Goal: Task Accomplishment & Management: Manage account settings

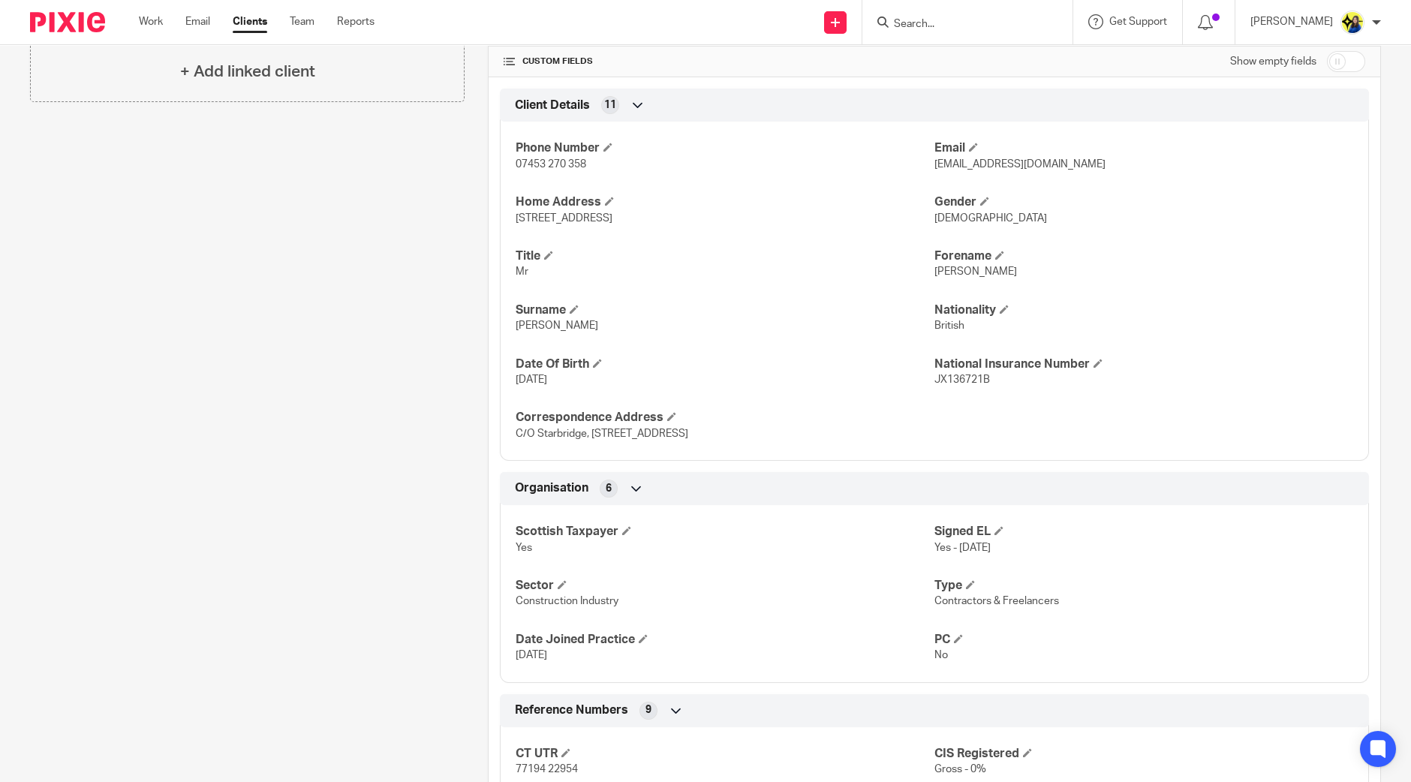
scroll to position [750, 0]
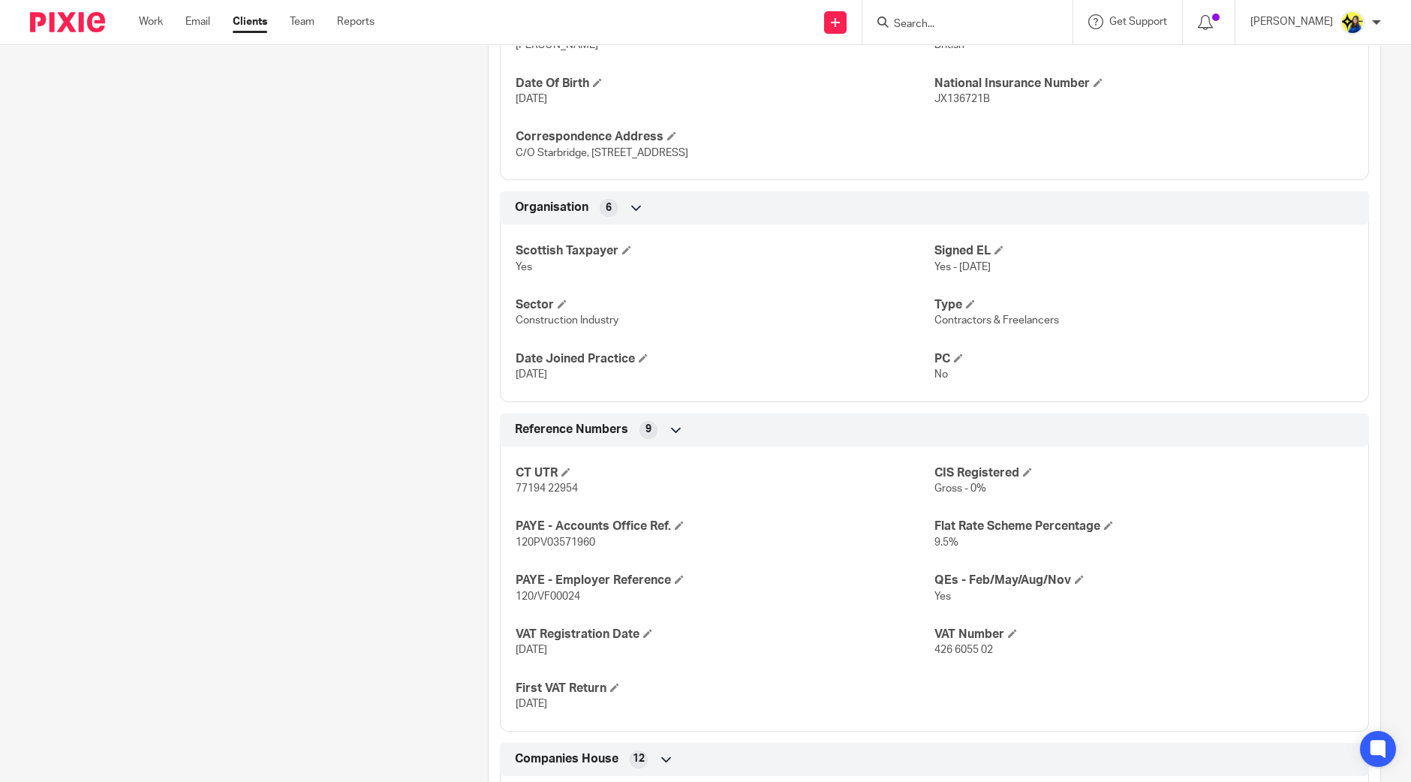
click at [258, 390] on div "Client contacts David Keogh (Construction Manager) 07453 270 358 davidkeogh93@g…" at bounding box center [236, 312] width 458 height 1805
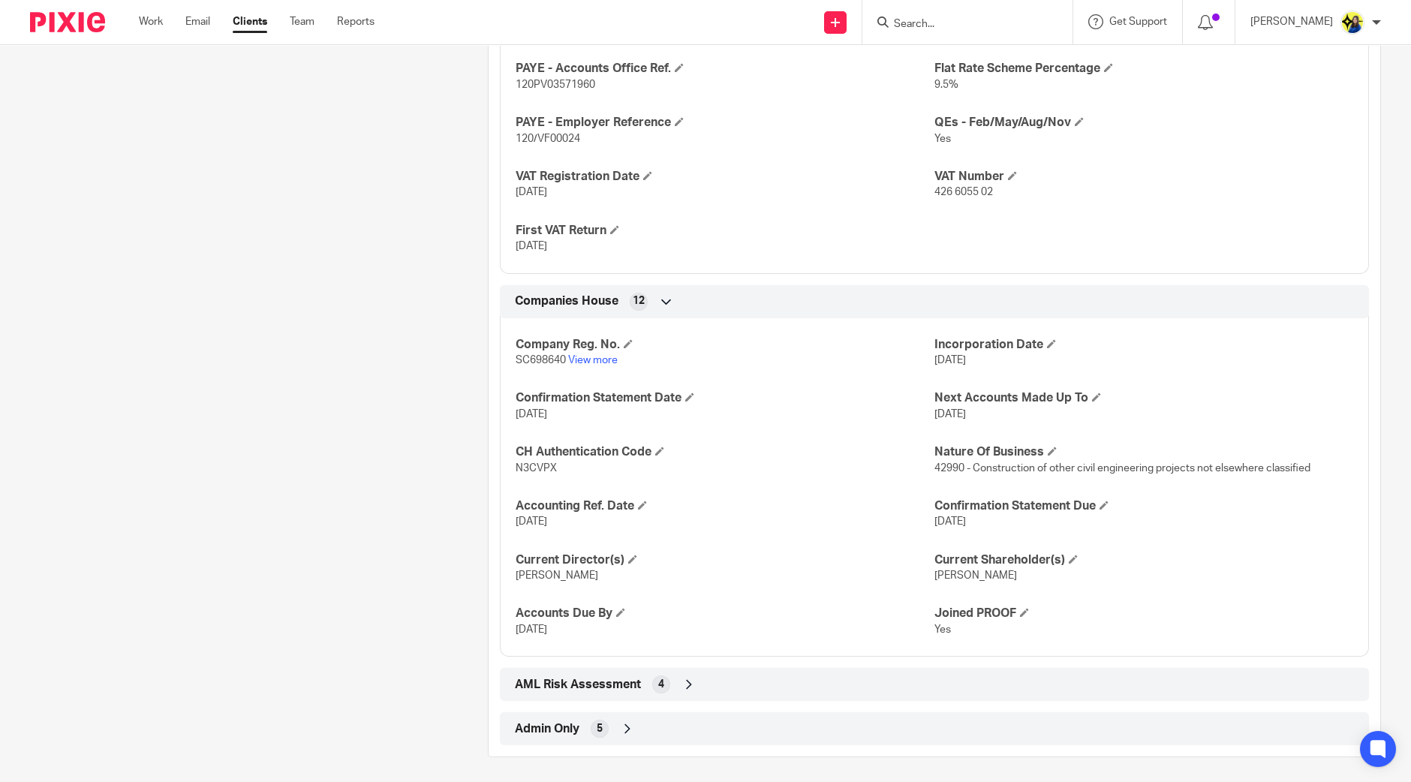
scroll to position [1210, 0]
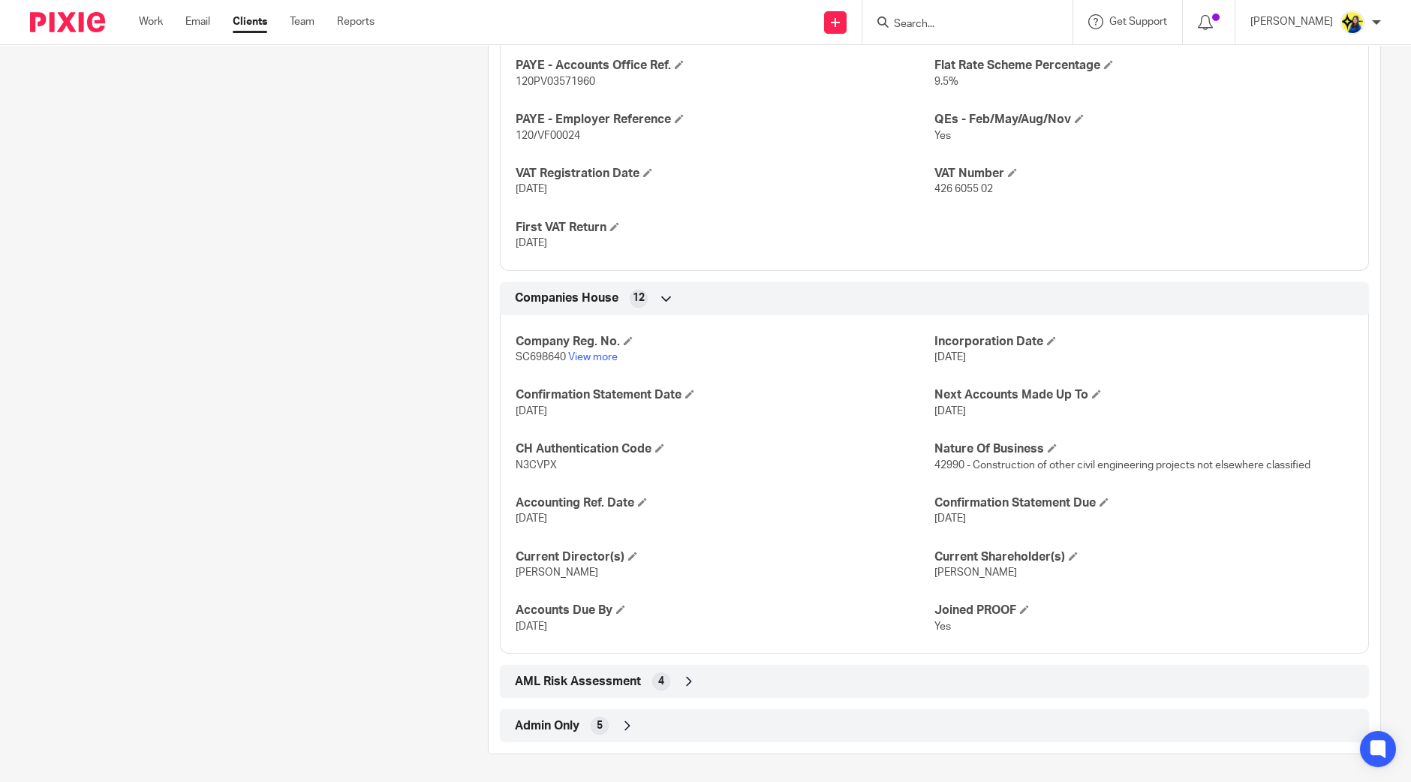
click at [987, 25] on input "Search" at bounding box center [959, 25] width 135 height 14
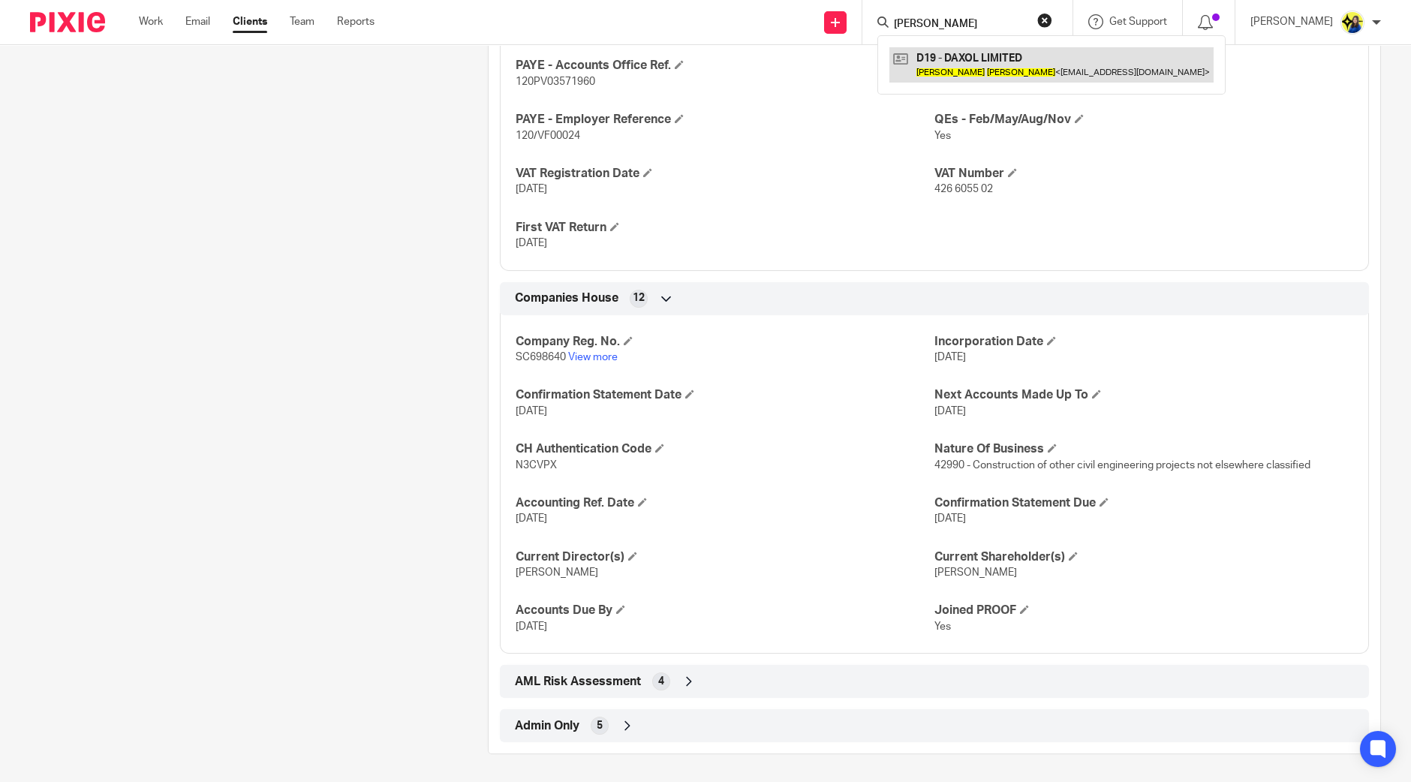
type input "damian dube"
click at [1057, 62] on link at bounding box center [1051, 64] width 324 height 35
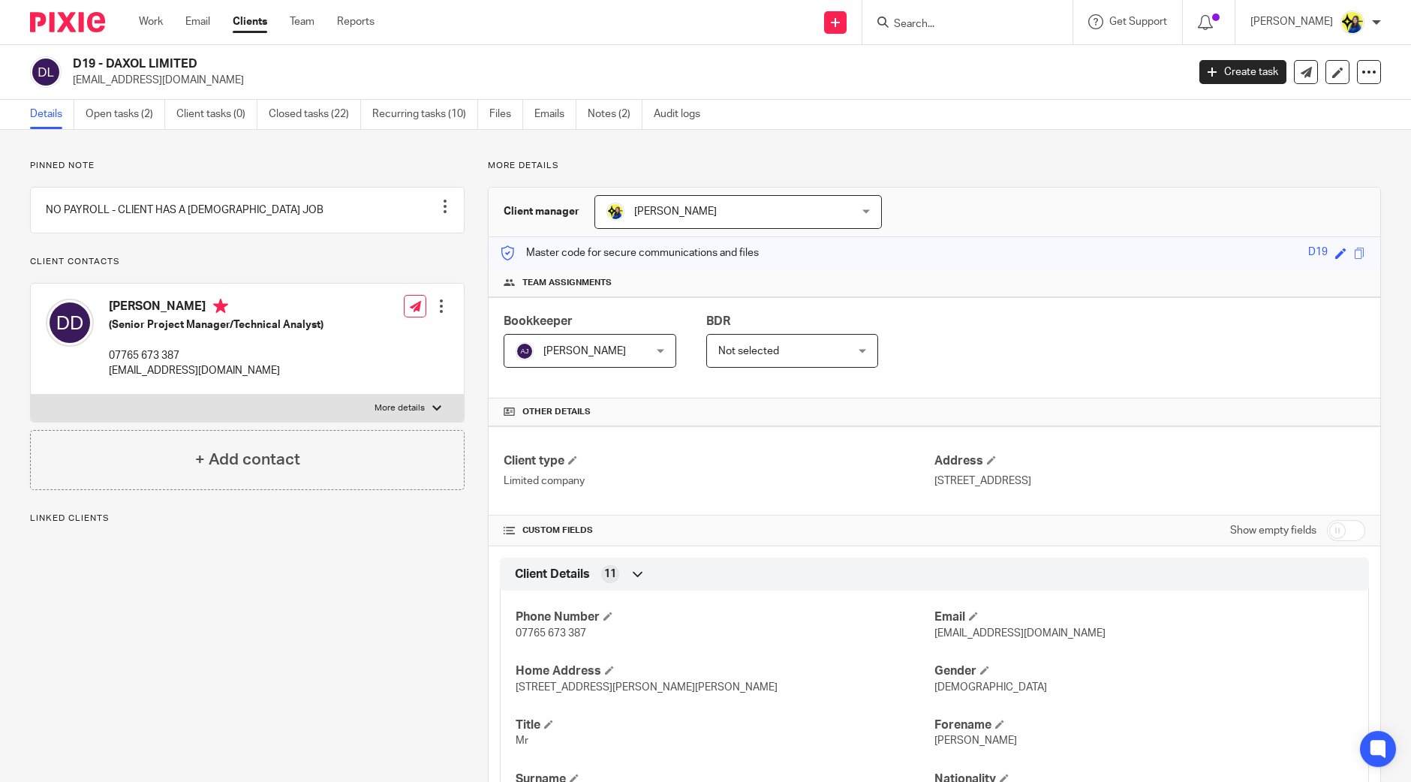
click at [73, 81] on p "[EMAIL_ADDRESS][DOMAIN_NAME]" at bounding box center [625, 80] width 1104 height 15
drag, startPoint x: 203, startPoint y: 59, endPoint x: 86, endPoint y: 57, distance: 116.3
click at [86, 57] on h2 "D19 - DAXOL LIMITED" at bounding box center [514, 64] width 883 height 16
drag, startPoint x: 68, startPoint y: 83, endPoint x: 227, endPoint y: 85, distance: 158.3
click at [224, 88] on div "D19 - DAXOL LIMITED [EMAIL_ADDRESS][DOMAIN_NAME] Create task Update from Compan…" at bounding box center [705, 72] width 1411 height 55
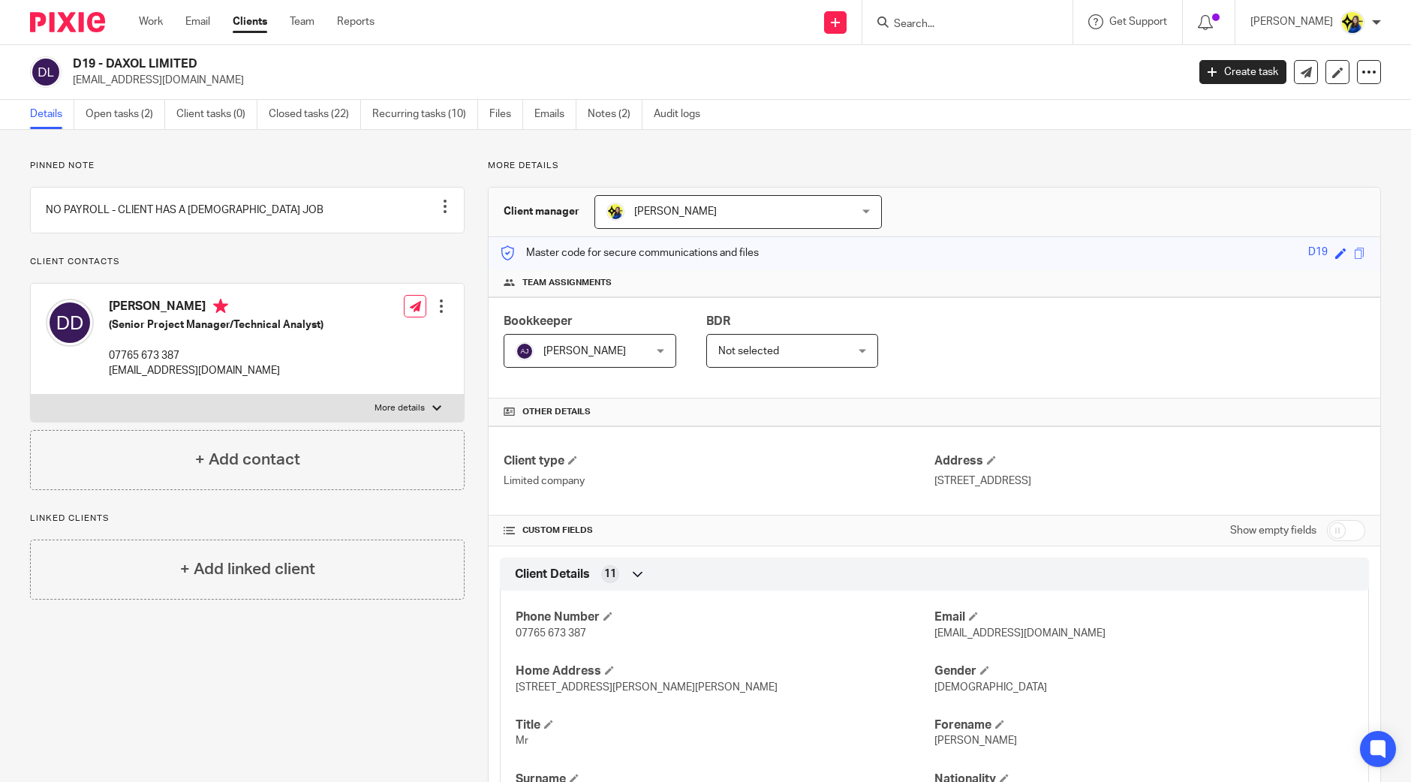
drag, startPoint x: 227, startPoint y: 62, endPoint x: 225, endPoint y: 87, distance: 25.6
click at [227, 62] on h2 "D19 - DAXOL LIMITED" at bounding box center [514, 64] width 883 height 16
drag, startPoint x: 225, startPoint y: 87, endPoint x: 72, endPoint y: 83, distance: 153.1
click at [73, 83] on p "[EMAIL_ADDRESS][DOMAIN_NAME]" at bounding box center [625, 80] width 1104 height 15
copy p "[EMAIL_ADDRESS][DOMAIN_NAME]"
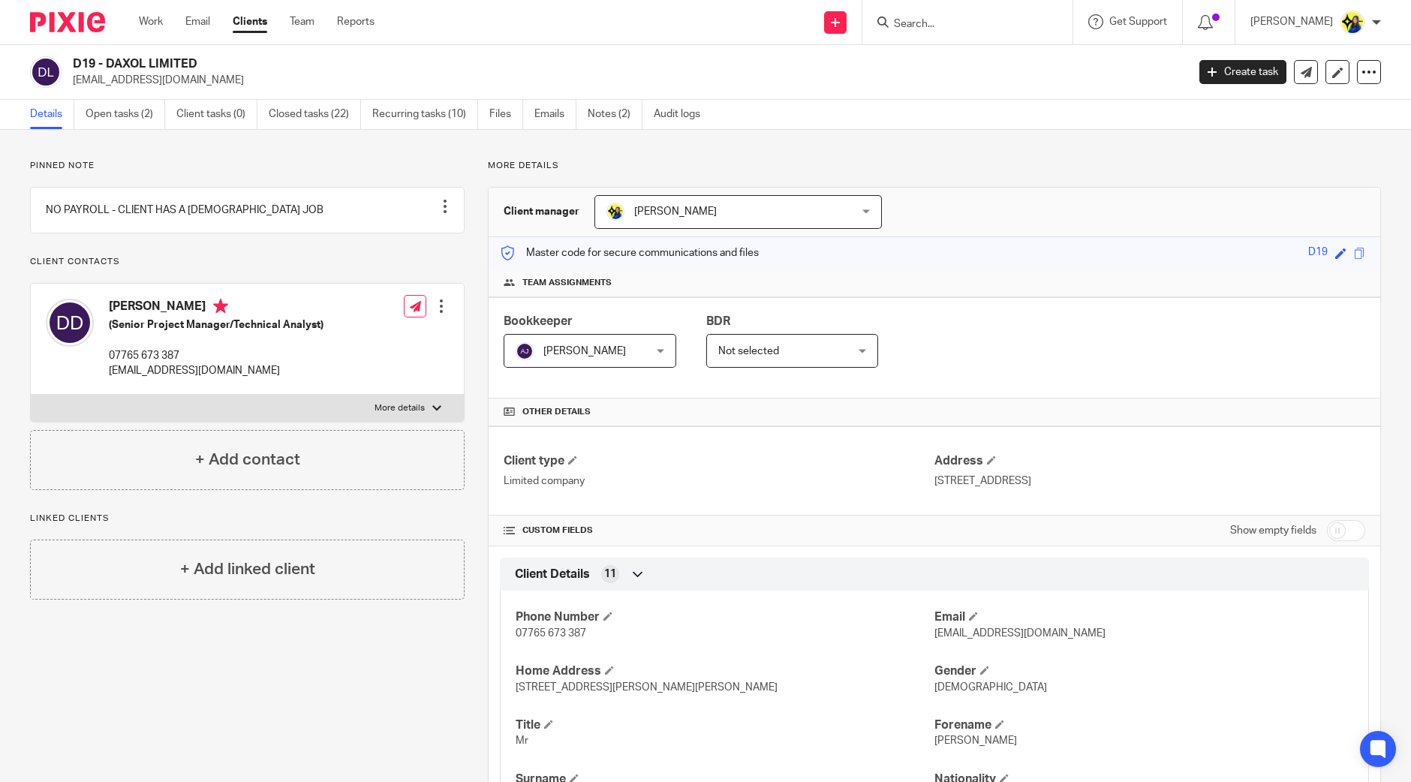
drag, startPoint x: 330, startPoint y: 166, endPoint x: 101, endPoint y: 73, distance: 247.0
click at [330, 166] on p "Pinned note" at bounding box center [247, 166] width 434 height 12
click at [144, 18] on link "Work" at bounding box center [151, 21] width 24 height 15
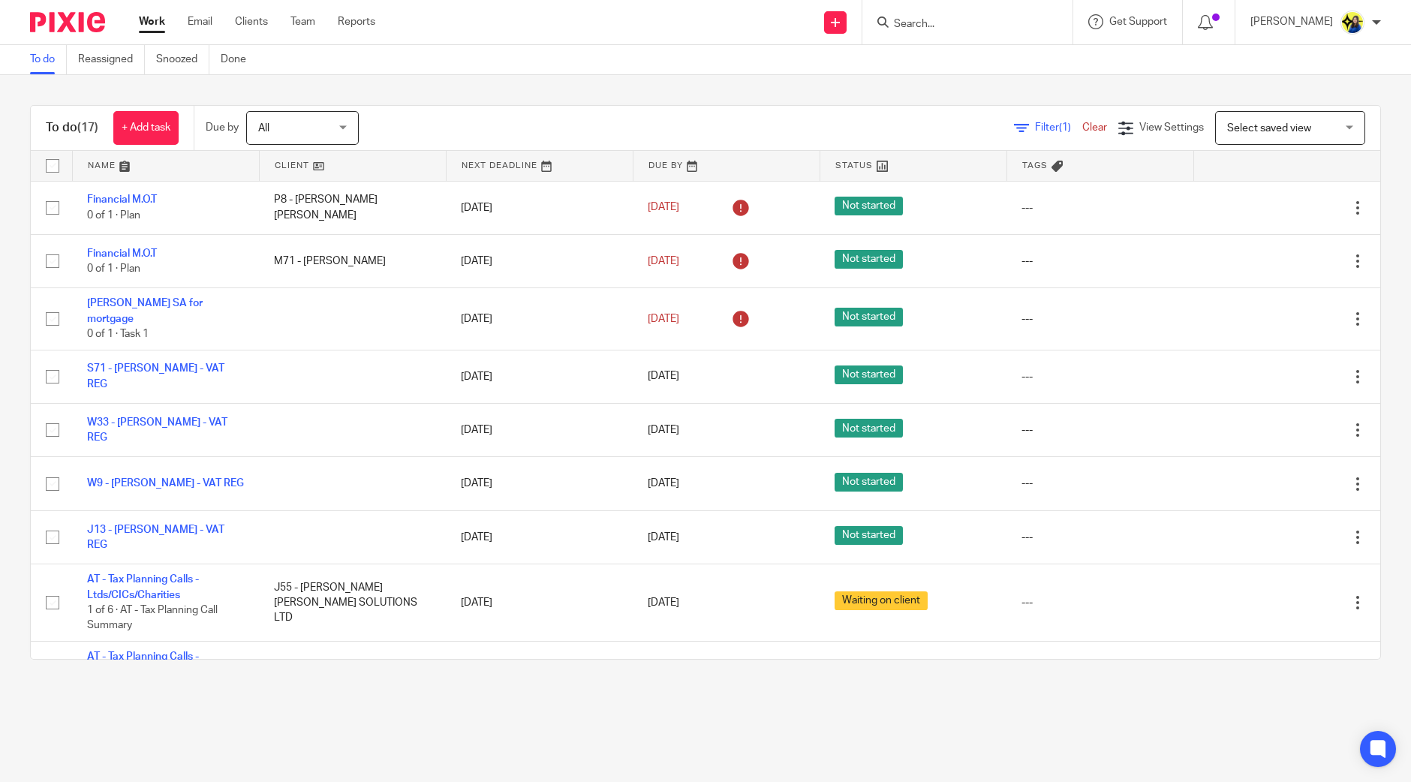
click at [983, 22] on input "Search" at bounding box center [959, 25] width 135 height 14
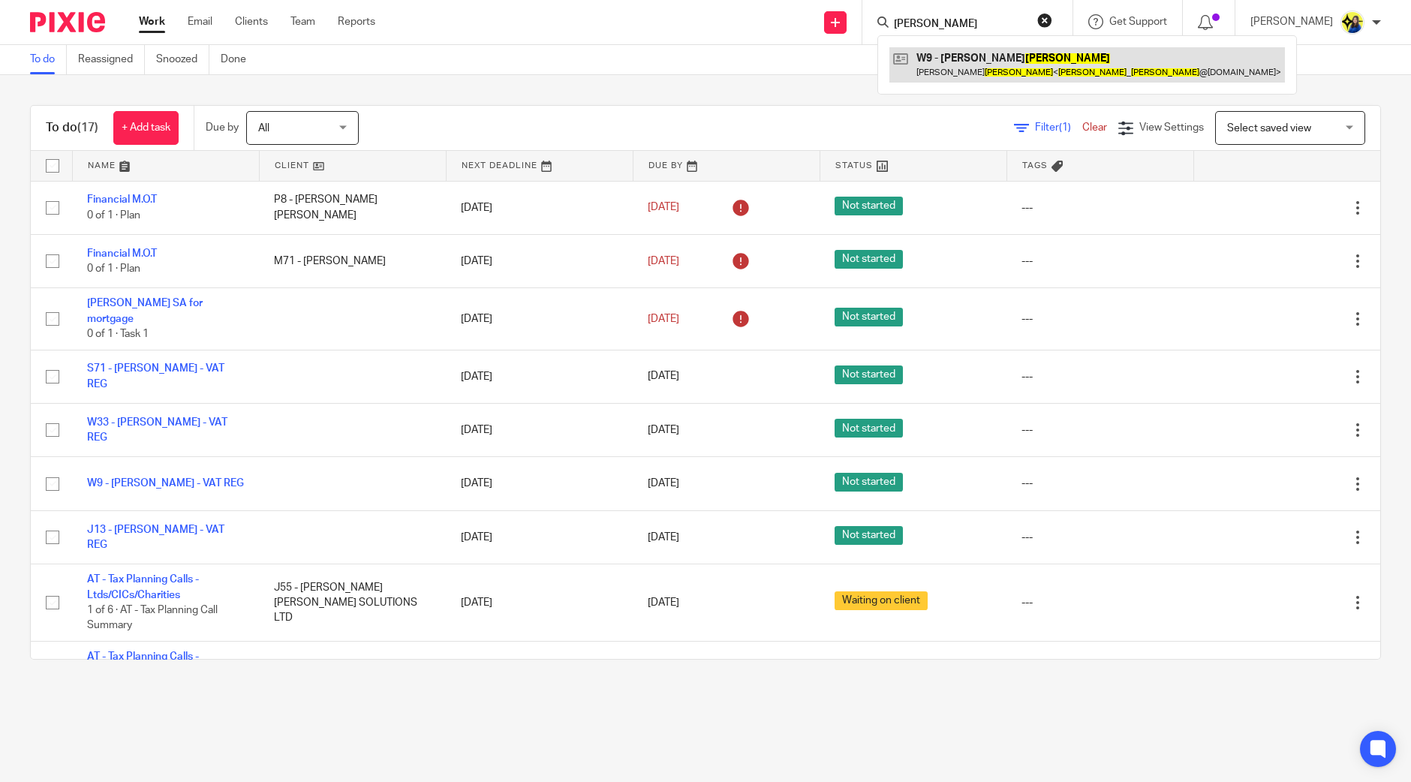
type input "joe wilson"
click at [1019, 65] on link at bounding box center [1086, 64] width 395 height 35
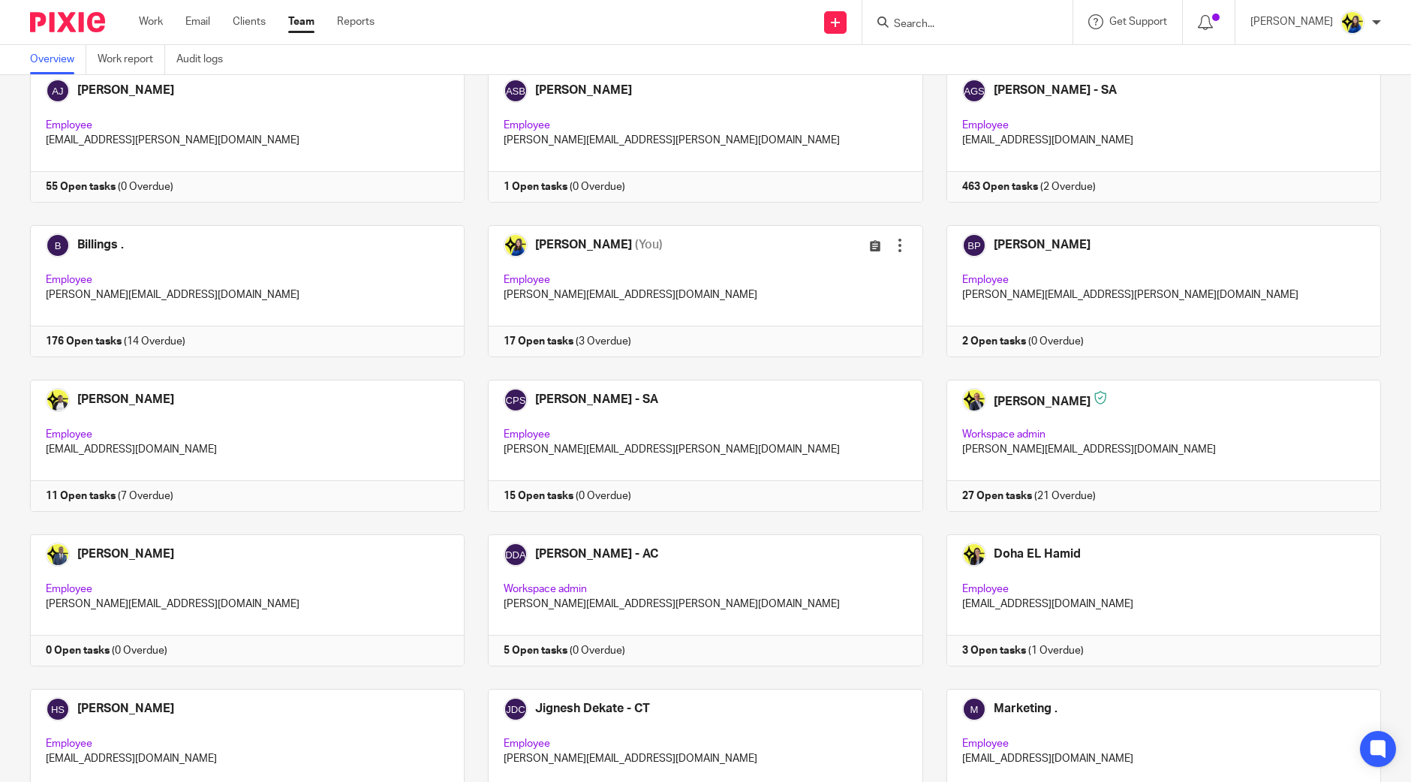
scroll to position [93, 0]
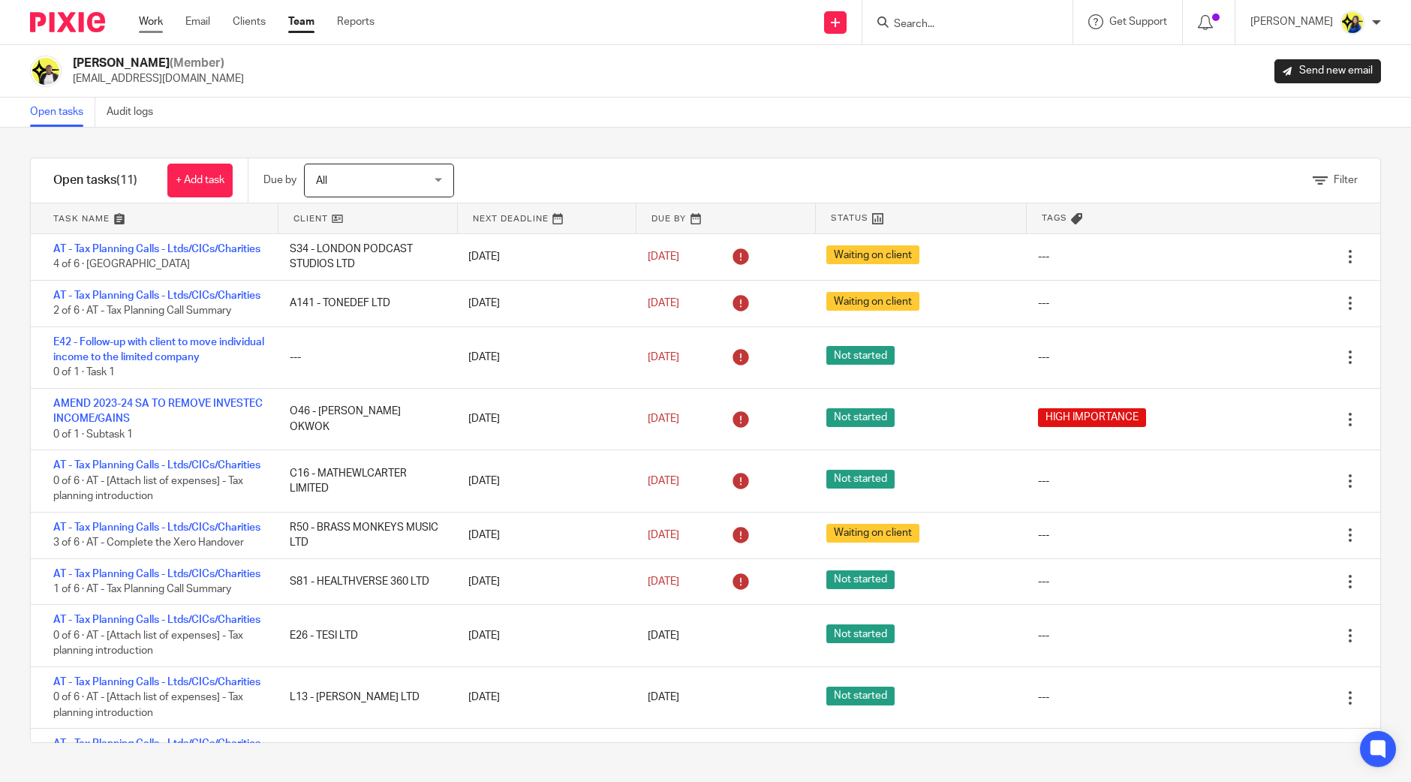
click at [147, 24] on link "Work" at bounding box center [151, 21] width 24 height 15
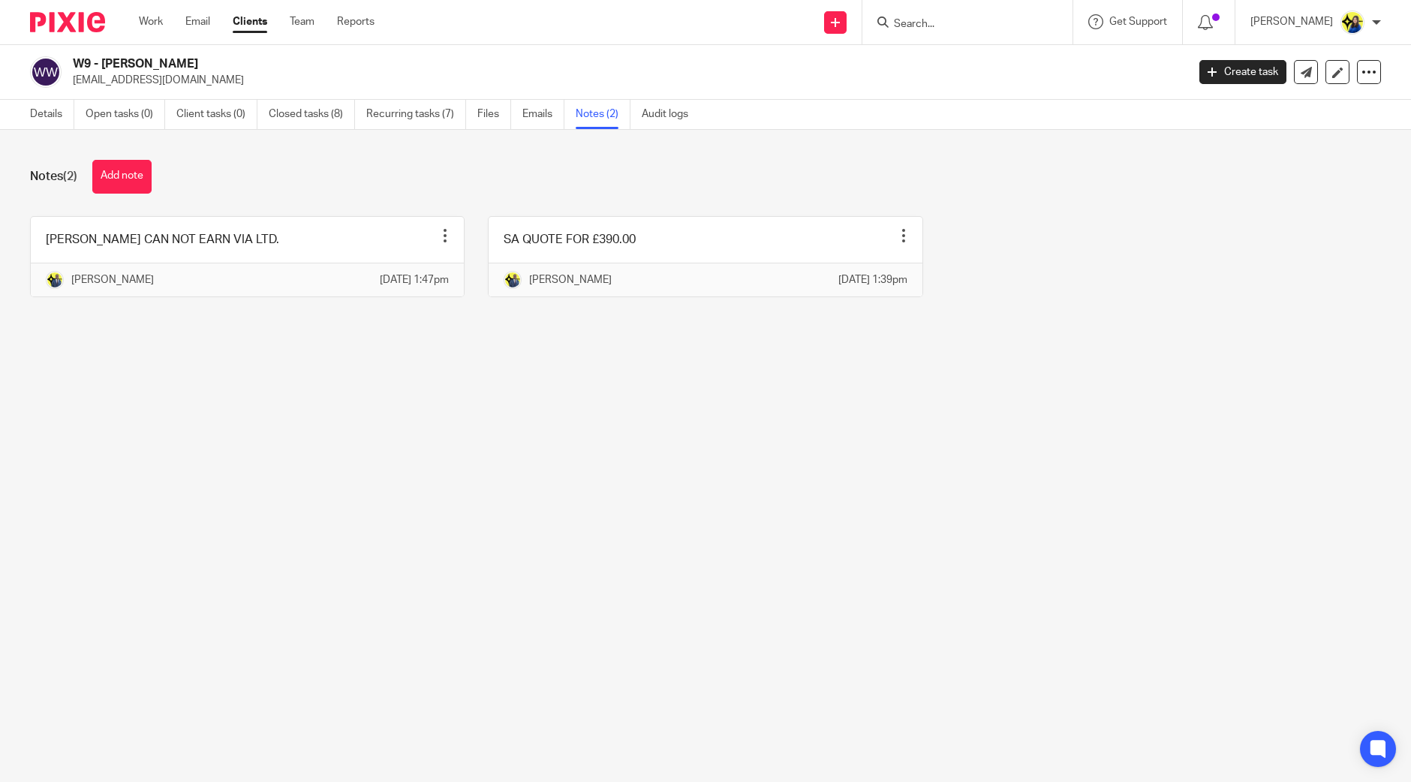
click at [131, 169] on button "Add note" at bounding box center [121, 177] width 59 height 34
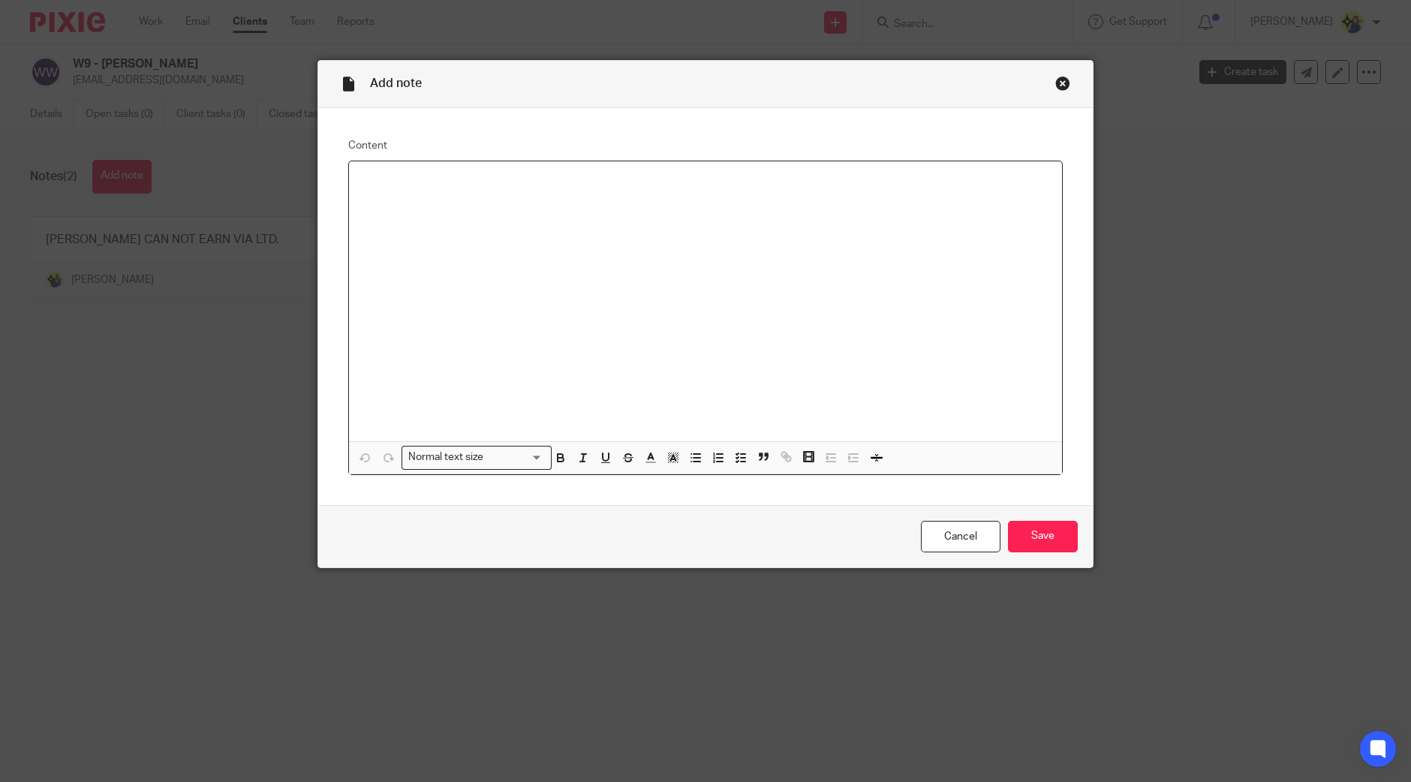
click at [600, 298] on div at bounding box center [705, 301] width 713 height 280
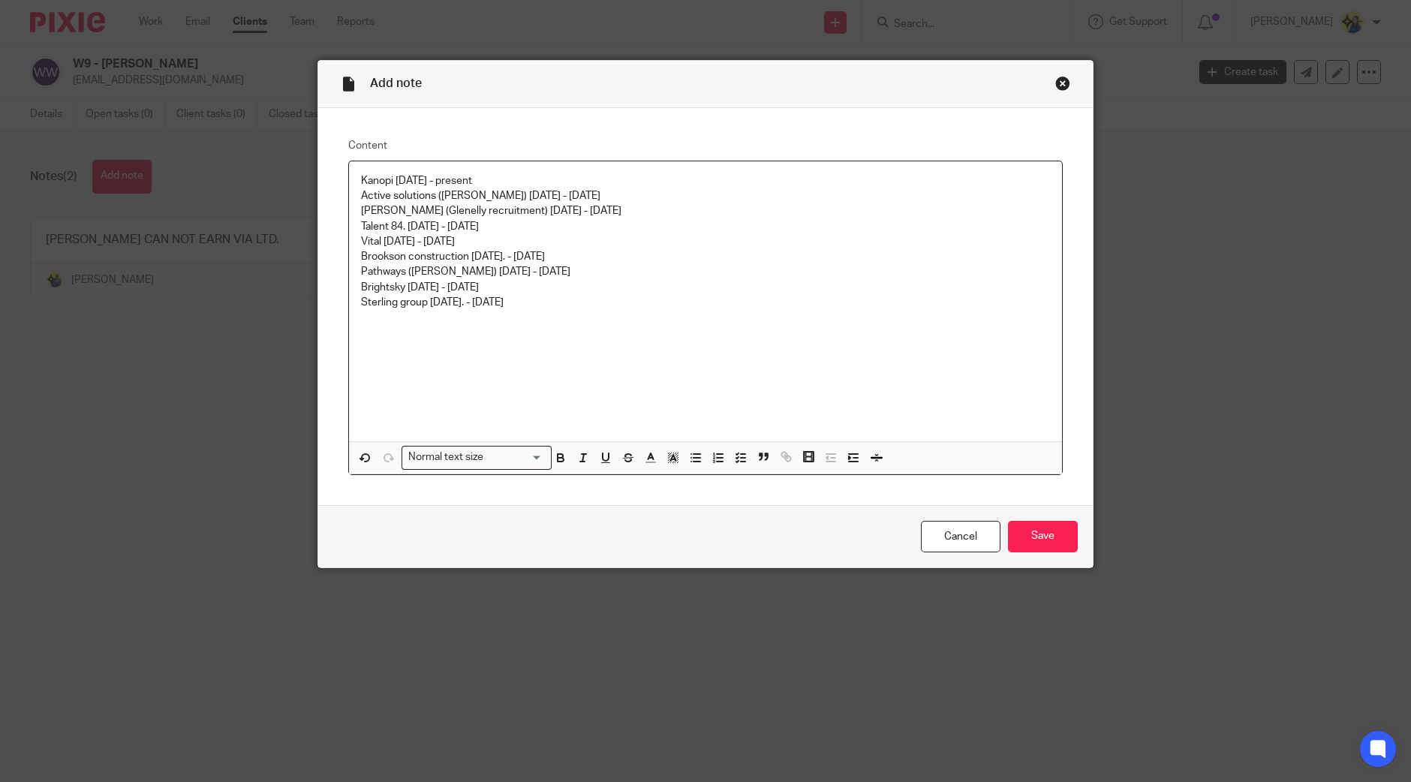
click at [509, 170] on div "Kanopi 03-04-24 - present Active solutions (Tom Williams) 18-10-23 - 29-05-24 S…" at bounding box center [705, 301] width 713 height 280
click at [538, 227] on p "Talent 84. 25-07-23 - 01-08-23" at bounding box center [705, 226] width 689 height 15
click at [579, 298] on p "Sterling group 02-09-21. - 11-02-22" at bounding box center [705, 302] width 689 height 15
click at [395, 182] on p "Kanopi 03-04-24 - present" at bounding box center [705, 180] width 689 height 15
click at [398, 200] on p "Active solutions (Tom Williams) 18-10-23 - 29-05-24" at bounding box center [705, 195] width 689 height 15
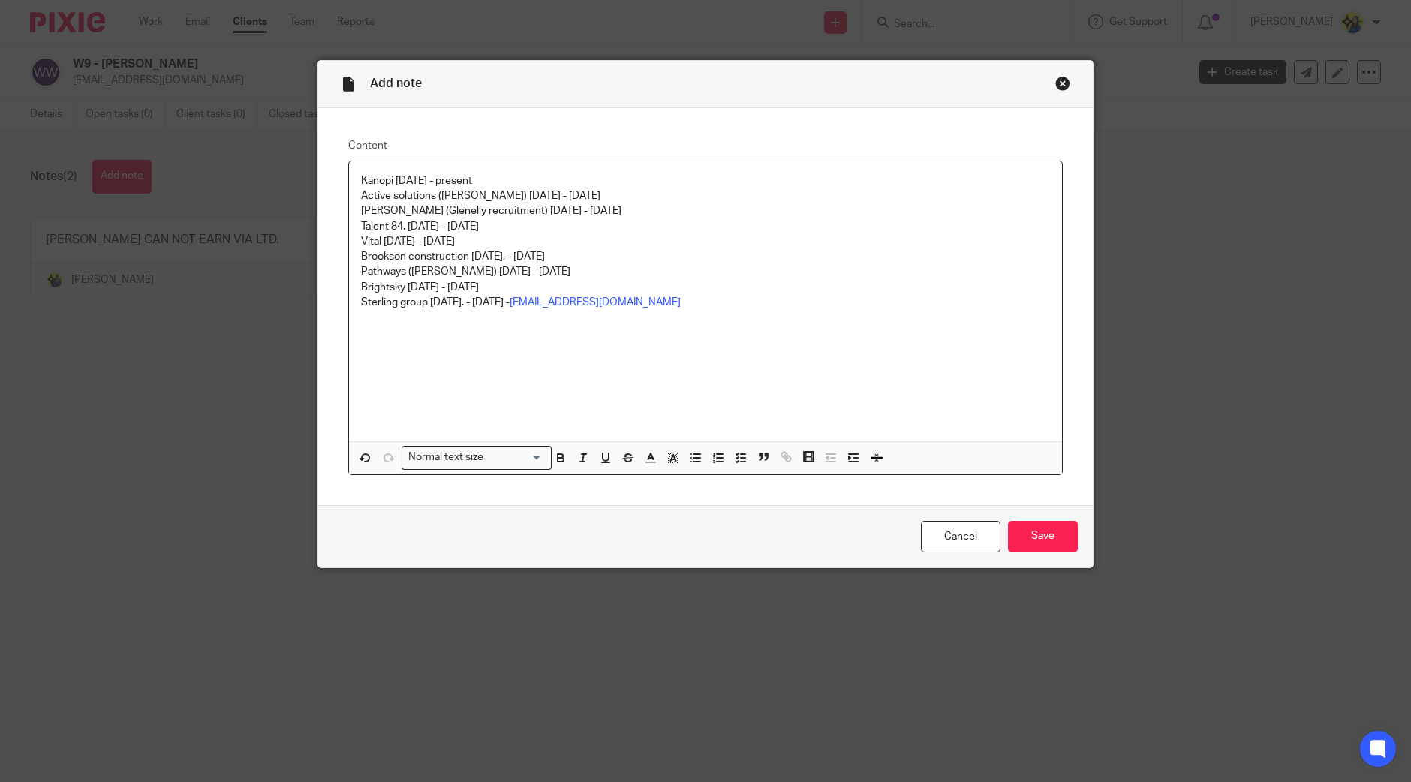
click at [400, 212] on p "Sam Glove (Glenelly recruitment) 10-08-23 - 01-09-23" at bounding box center [705, 210] width 689 height 15
click at [386, 229] on p "Talent 84. 25-07-23 - 01-08-23" at bounding box center [705, 226] width 689 height 15
click at [389, 251] on p "Brookson construction 05-04-23. - 11-05-23" at bounding box center [705, 256] width 689 height 15
click at [390, 266] on p "Pathways (Tom Williams) 29-09-22 - 23-03-23" at bounding box center [705, 271] width 689 height 15
click at [507, 285] on p "Brightsky 18-02-22 - 26-09-22" at bounding box center [705, 287] width 689 height 15
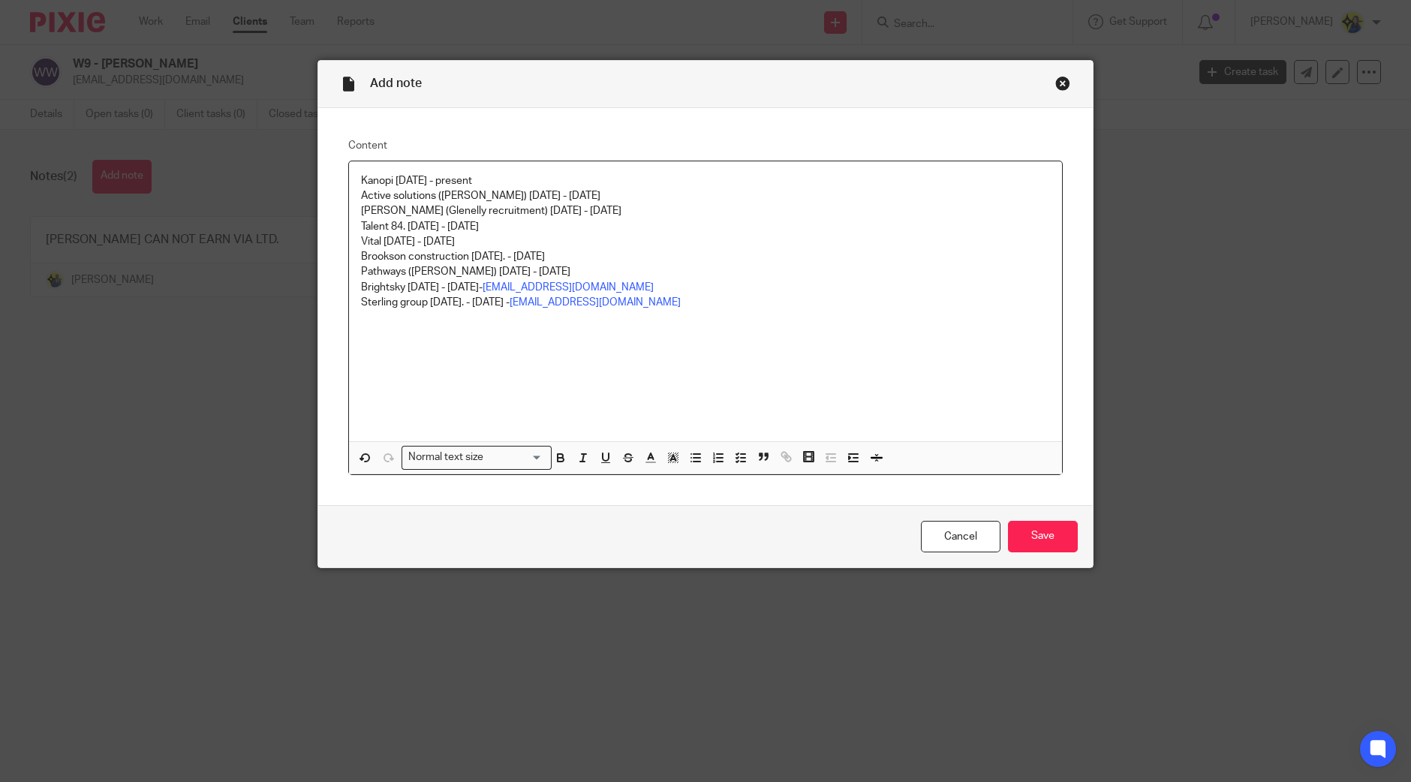
click at [632, 272] on p "Pathways (Tom Williams) 29-09-22 - 23-03-23" at bounding box center [705, 271] width 689 height 15
click at [633, 196] on p "Active solutions (Tom Williams) 18-10-23 - 29-05-24" at bounding box center [705, 195] width 689 height 15
drag, startPoint x: 573, startPoint y: 257, endPoint x: 585, endPoint y: 257, distance: 12.0
click at [573, 257] on p "Brookson construction 05-04-23. - 11-05-23" at bounding box center [705, 256] width 689 height 15
click at [647, 270] on p "Pathways (Tom Williams) 29-09-22 - 23-03-23" at bounding box center [705, 271] width 689 height 15
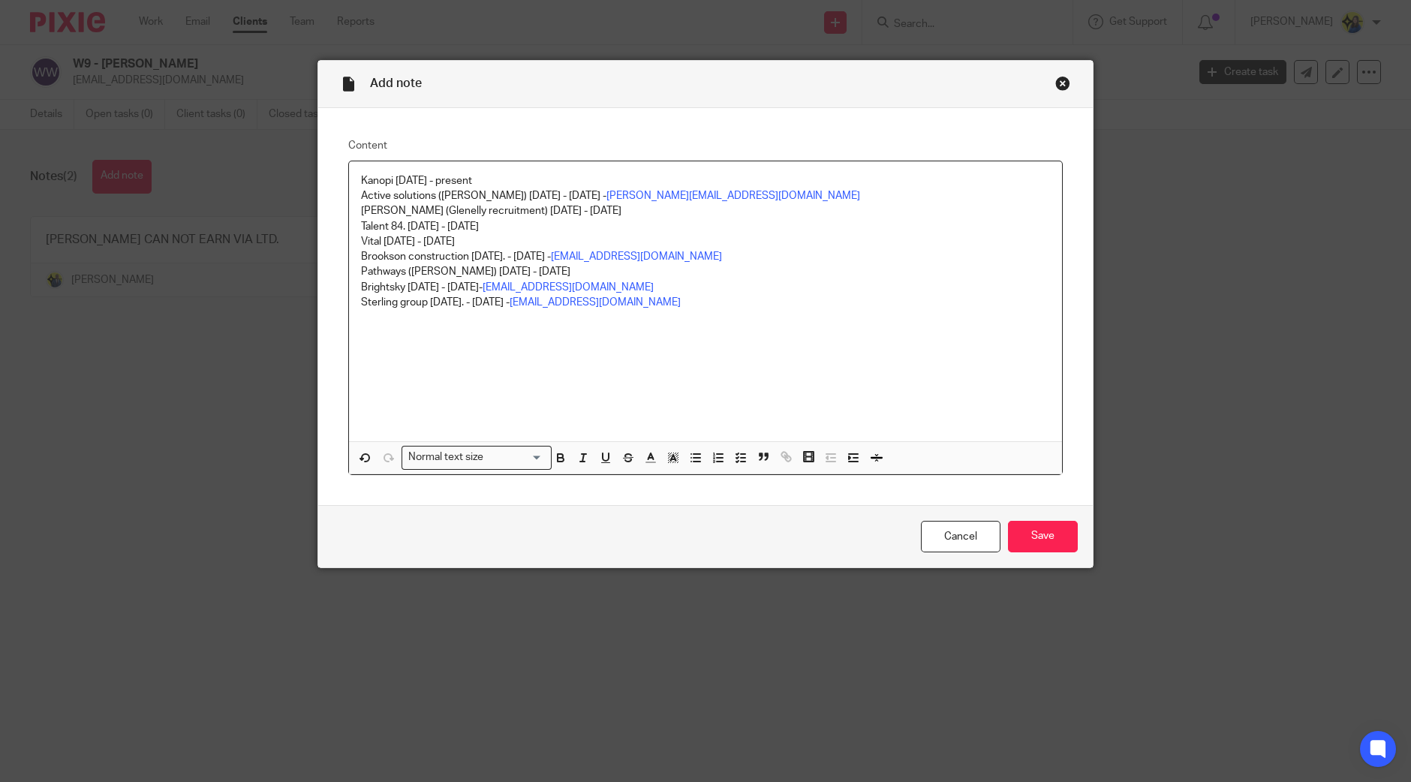
click at [524, 245] on p "Vital 17-05-23 - 05-07-23" at bounding box center [705, 241] width 689 height 15
click at [636, 211] on p "Sam Glove (Glenelly recruitment) 10-08-23 - 01-09-23" at bounding box center [705, 210] width 689 height 15
drag, startPoint x: 494, startPoint y: 268, endPoint x: 506, endPoint y: 260, distance: 14.8
click at [494, 268] on p "Pathways (Tom Williams) 29-09-22 - 23-03-23" at bounding box center [705, 271] width 689 height 15
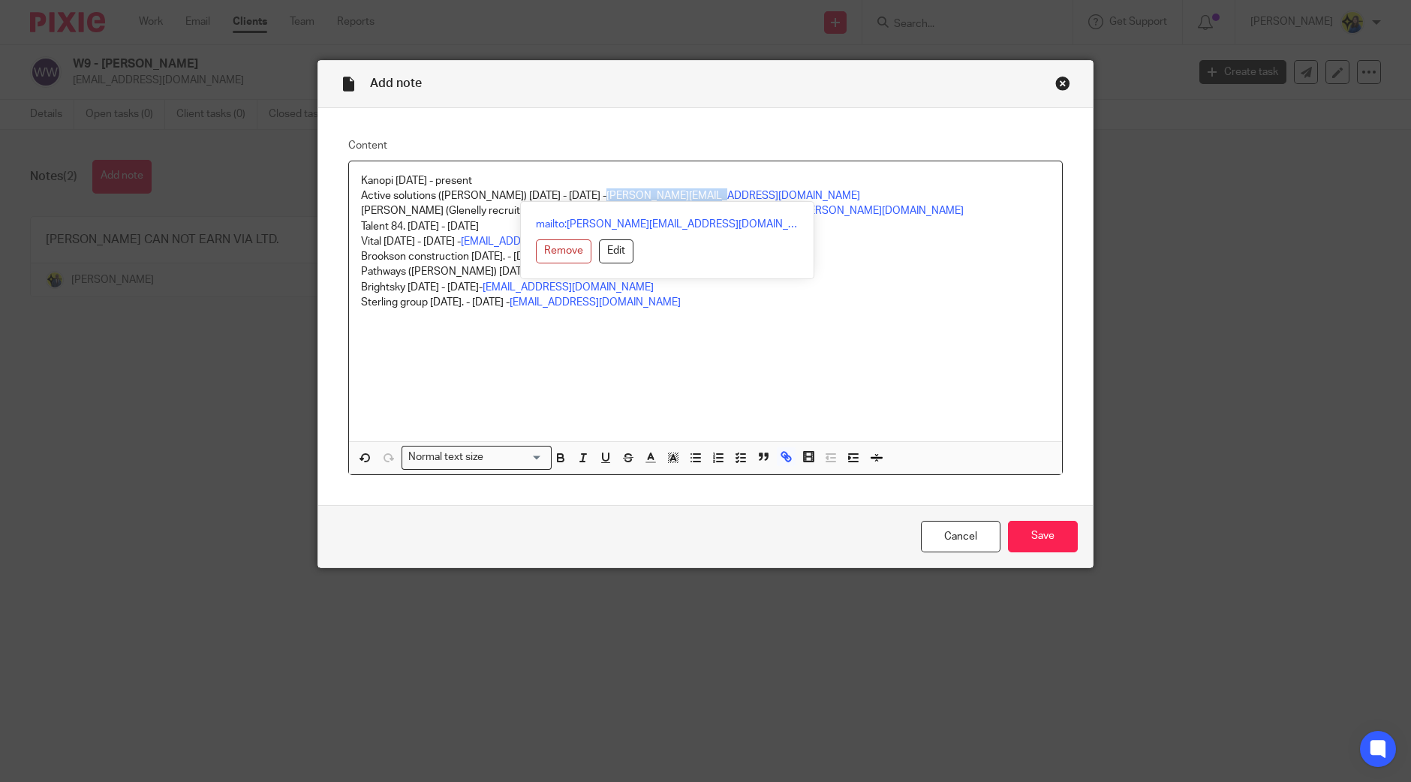
drag, startPoint x: 728, startPoint y: 190, endPoint x: 607, endPoint y: 191, distance: 120.8
click at [607, 191] on p "Active solutions (Tom Williams) 18-10-23 - 29-05-24 - tom@solutions.uk.net" at bounding box center [705, 195] width 689 height 15
copy link "[PERSON_NAME][EMAIL_ADDRESS][DOMAIN_NAME]"
click at [827, 230] on p "Talent 84. 25-07-23 - 01-08-23" at bounding box center [705, 226] width 689 height 15
click at [664, 273] on p "Pathways (Tom Williams) 29-09-22 - 23-03-23" at bounding box center [705, 271] width 689 height 15
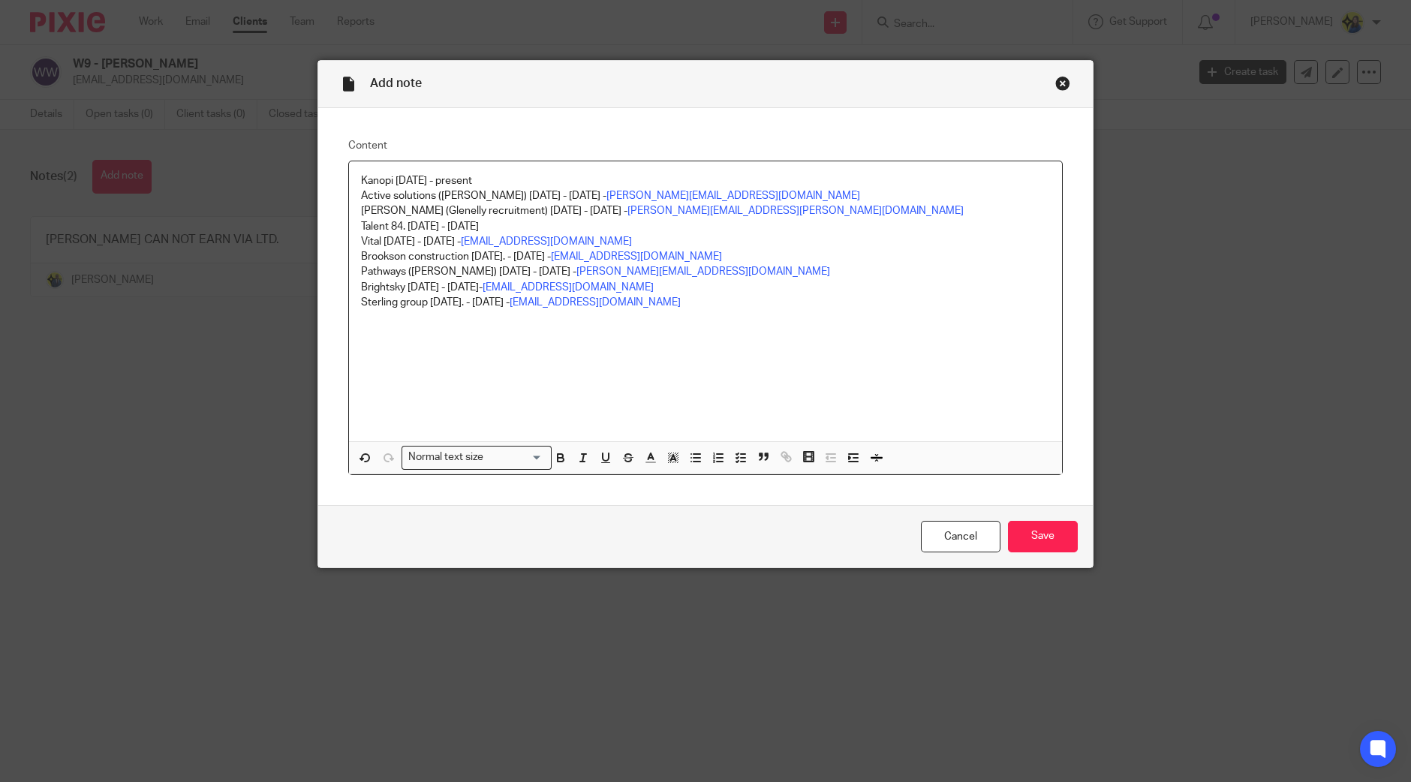
click at [447, 225] on p "Talent 84. 25-07-23 - 01-08-23" at bounding box center [705, 226] width 689 height 15
click at [611, 227] on p "Talent 84. 25-07-23 - 01-08-23" at bounding box center [705, 226] width 689 height 15
click at [953, 400] on div "Kanopi 03-04-24 - present Active solutions (Tom Williams) 18-10-23 - 29-05-24 -…" at bounding box center [705, 301] width 713 height 280
click at [783, 198] on p "Active solutions (Tom Williams) 18-10-23 - 29-05-24 - tom@solutions.uk.net" at bounding box center [705, 195] width 689 height 15
click at [1047, 538] on input "Save" at bounding box center [1043, 537] width 70 height 32
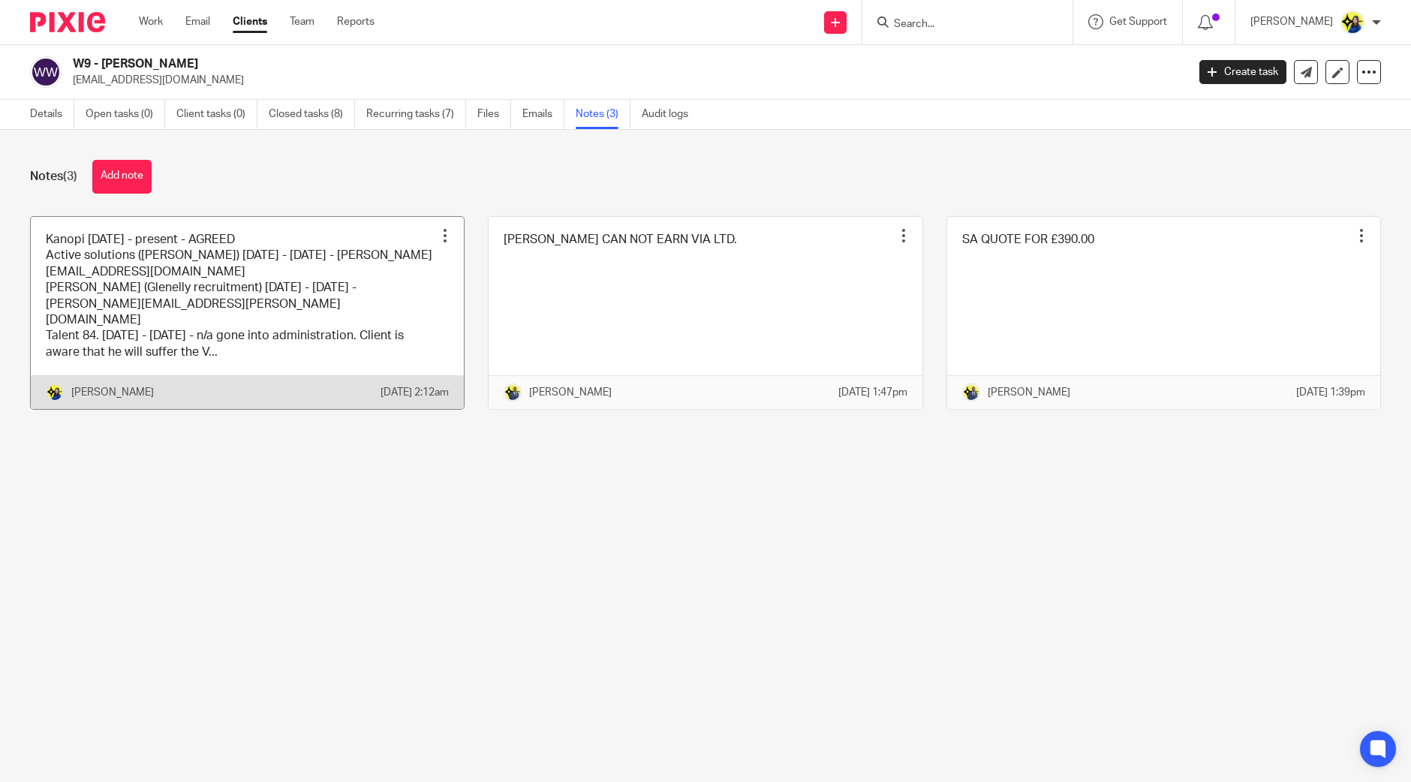
click at [240, 354] on link at bounding box center [247, 313] width 433 height 193
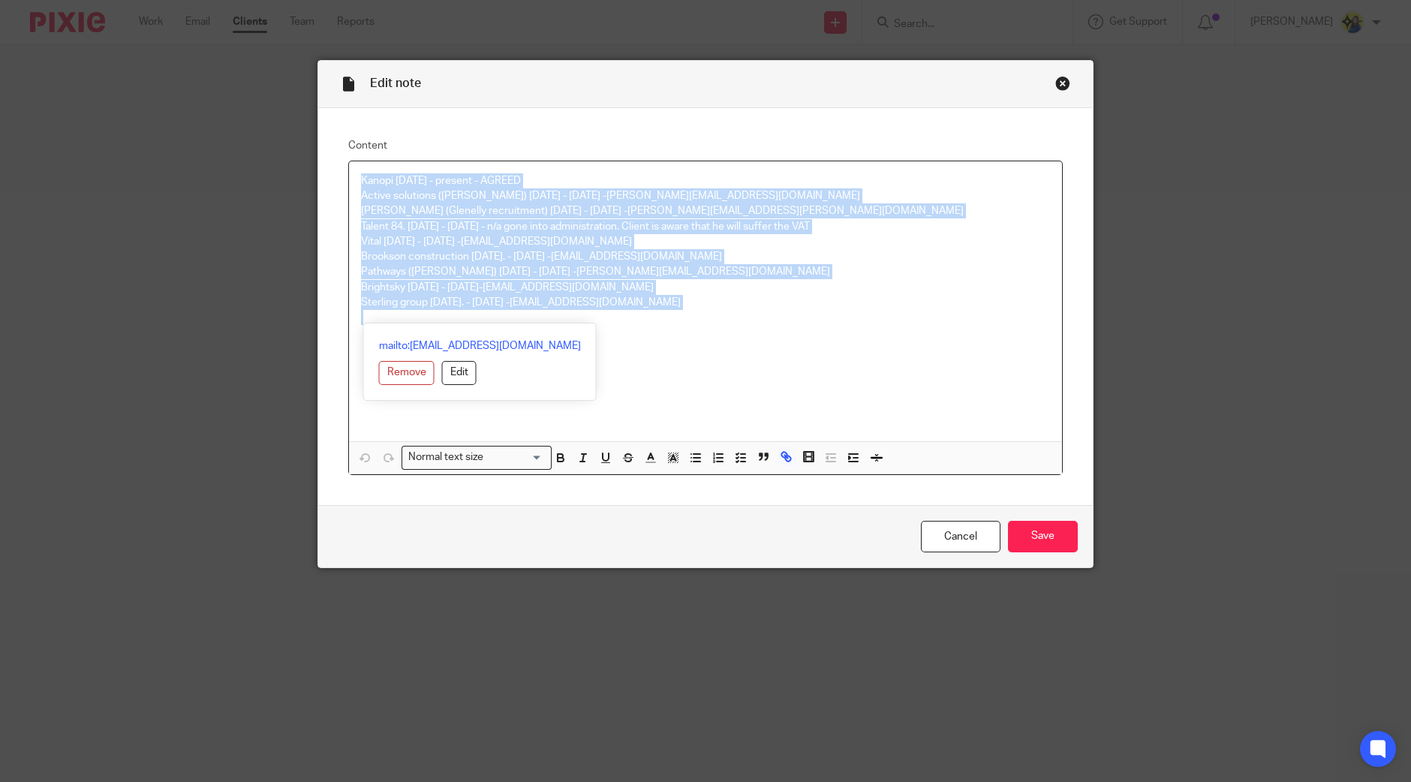
click at [304, 129] on div "Edit note Content Kanopi [DATE] - present - AGREED Active solutions ([PERSON_NA…" at bounding box center [705, 391] width 1411 height 782
click at [1056, 86] on div "Close this dialog window" at bounding box center [1062, 83] width 15 height 15
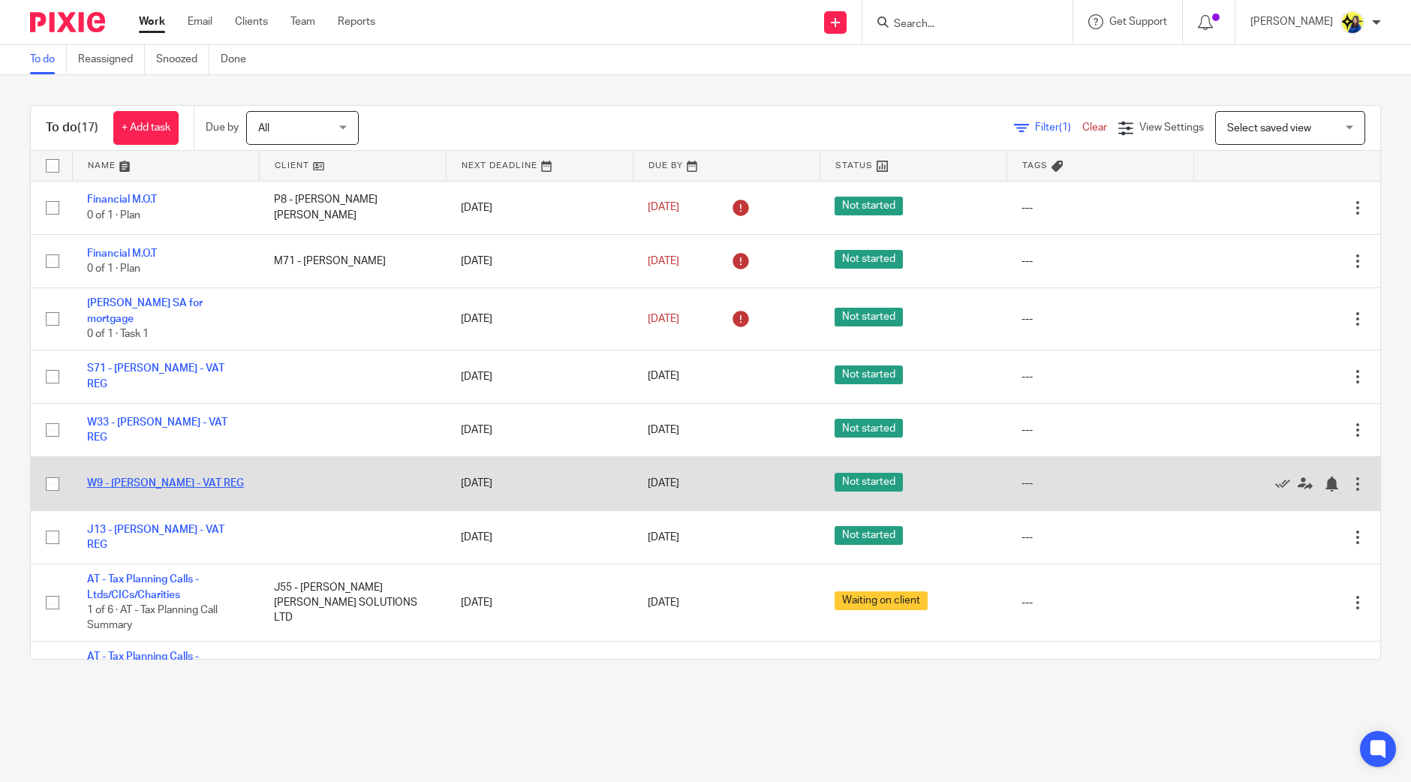
click at [176, 478] on link "W9 - JOSEPH WILSON - VAT REG" at bounding box center [165, 483] width 157 height 11
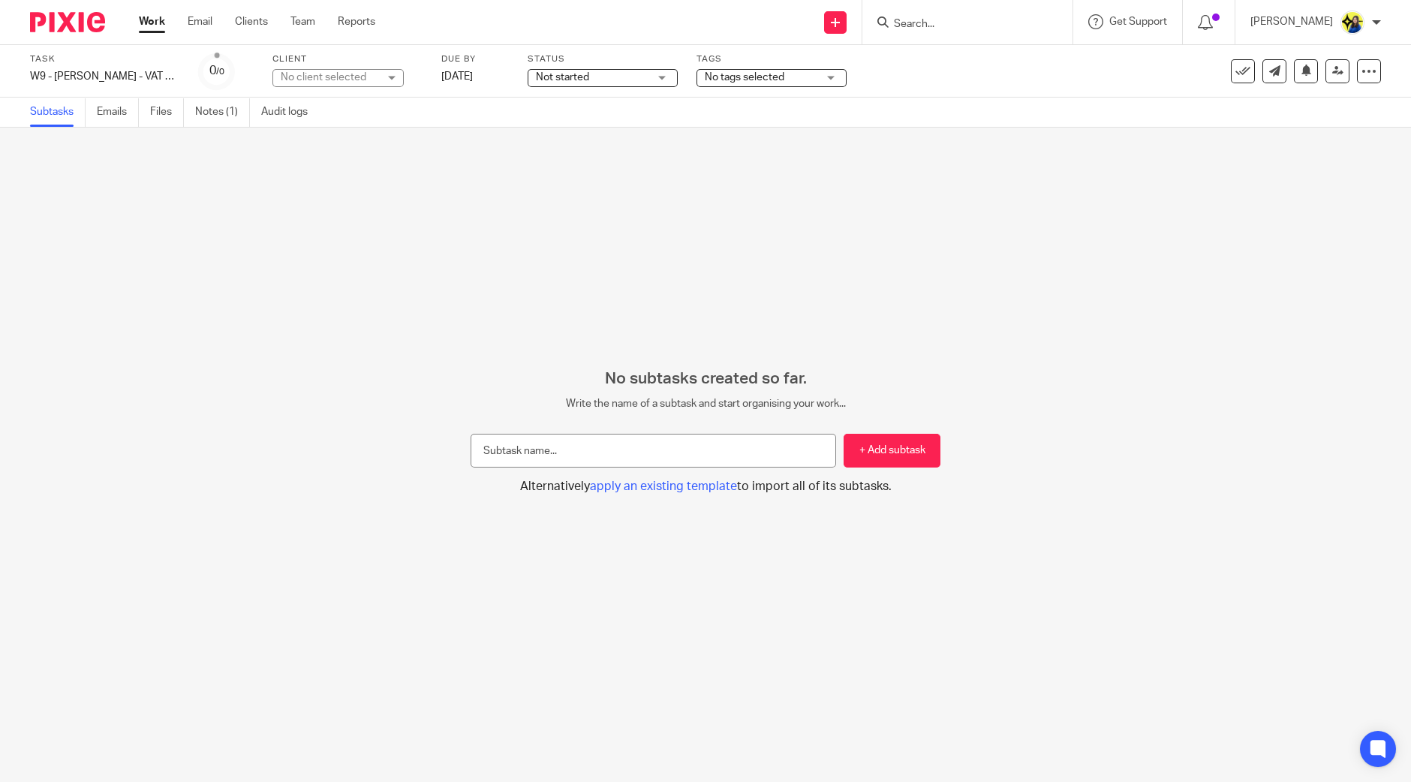
click at [546, 450] on input "text" at bounding box center [652, 451] width 365 height 34
drag, startPoint x: 608, startPoint y: 450, endPoint x: 307, endPoint y: 437, distance: 301.1
click at [305, 437] on div "No subtasks created so far. Write the name of a subtask and start organising yo…" at bounding box center [705, 431] width 1411 height 125
type input "Email agencies"
click at [894, 453] on button "+ Add subtask" at bounding box center [891, 451] width 97 height 34
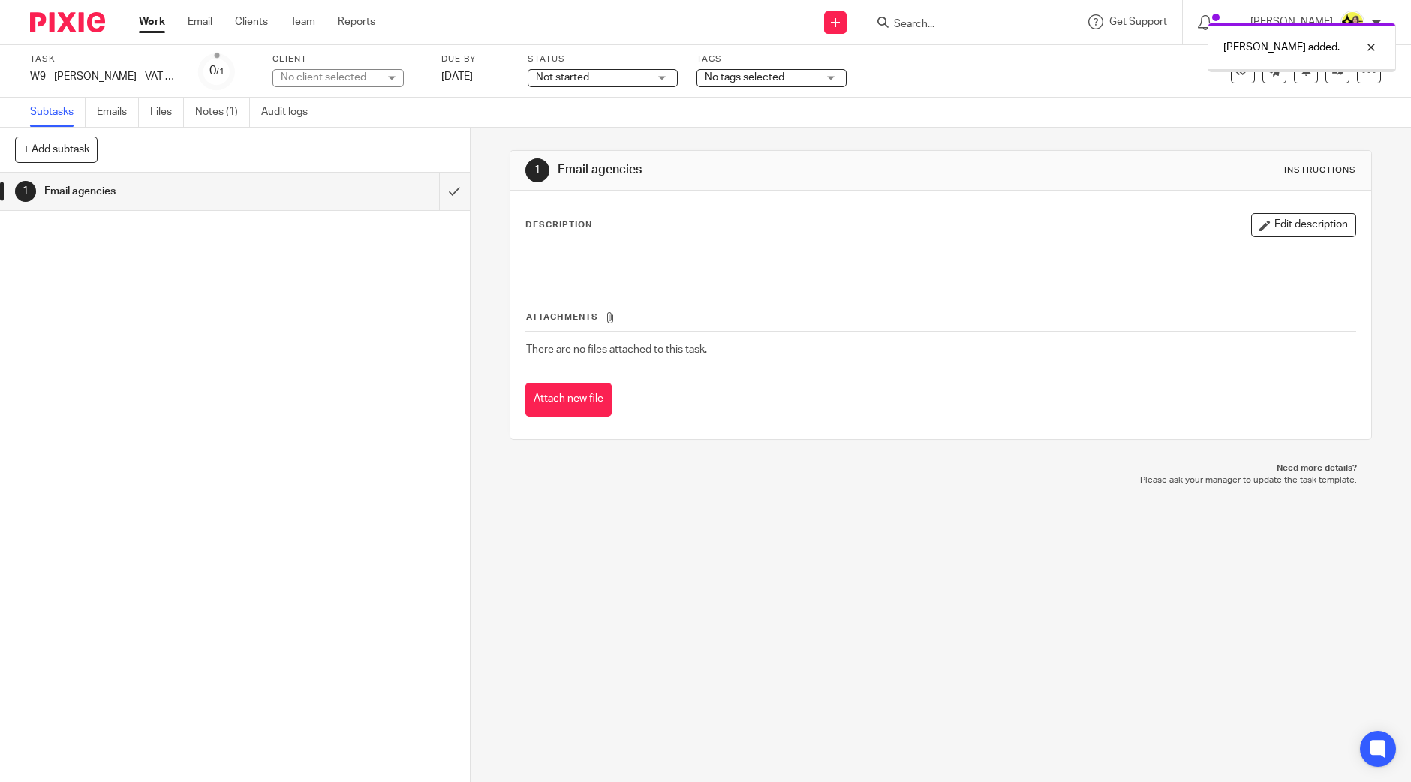
click at [643, 268] on div at bounding box center [940, 262] width 844 height 34
click at [1278, 229] on button "Edit description" at bounding box center [1303, 225] width 105 height 24
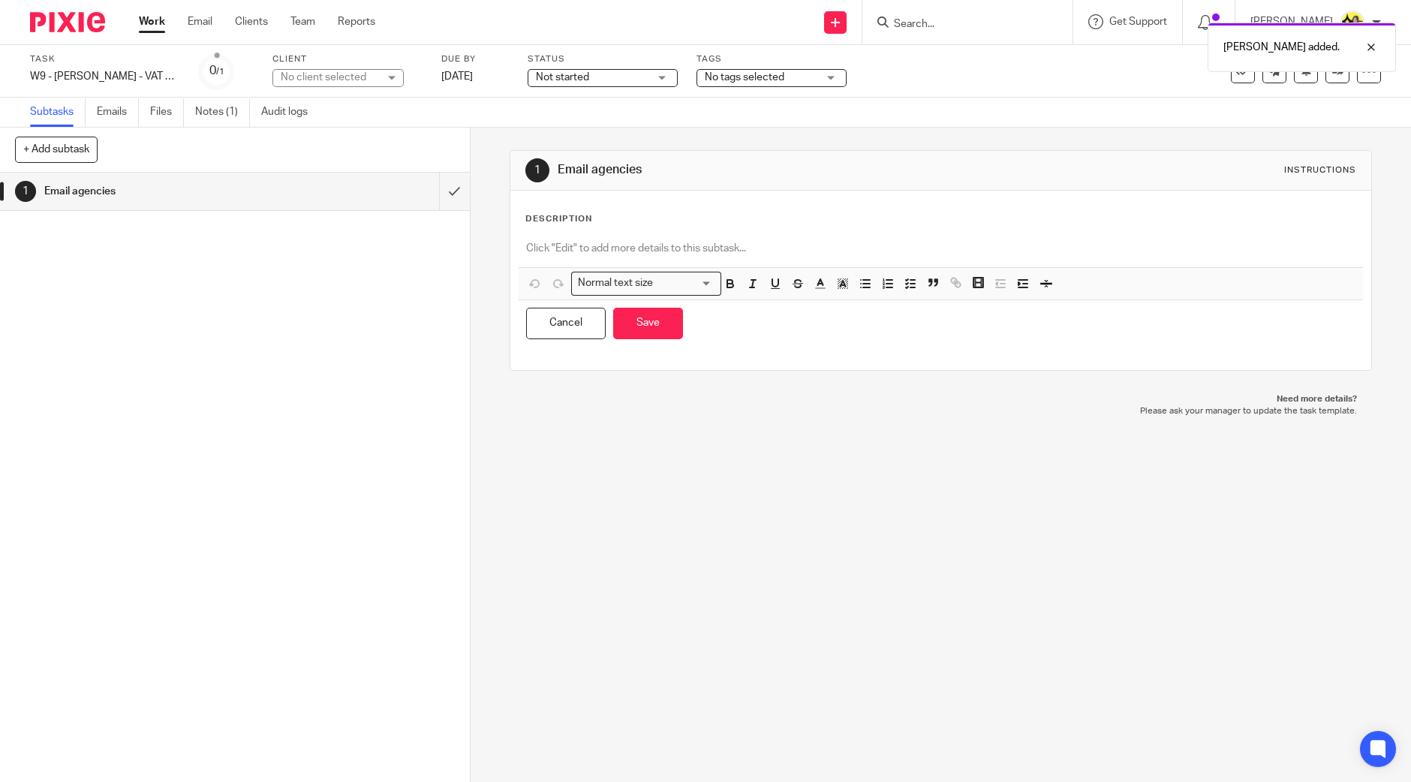
click at [663, 248] on p at bounding box center [940, 248] width 829 height 15
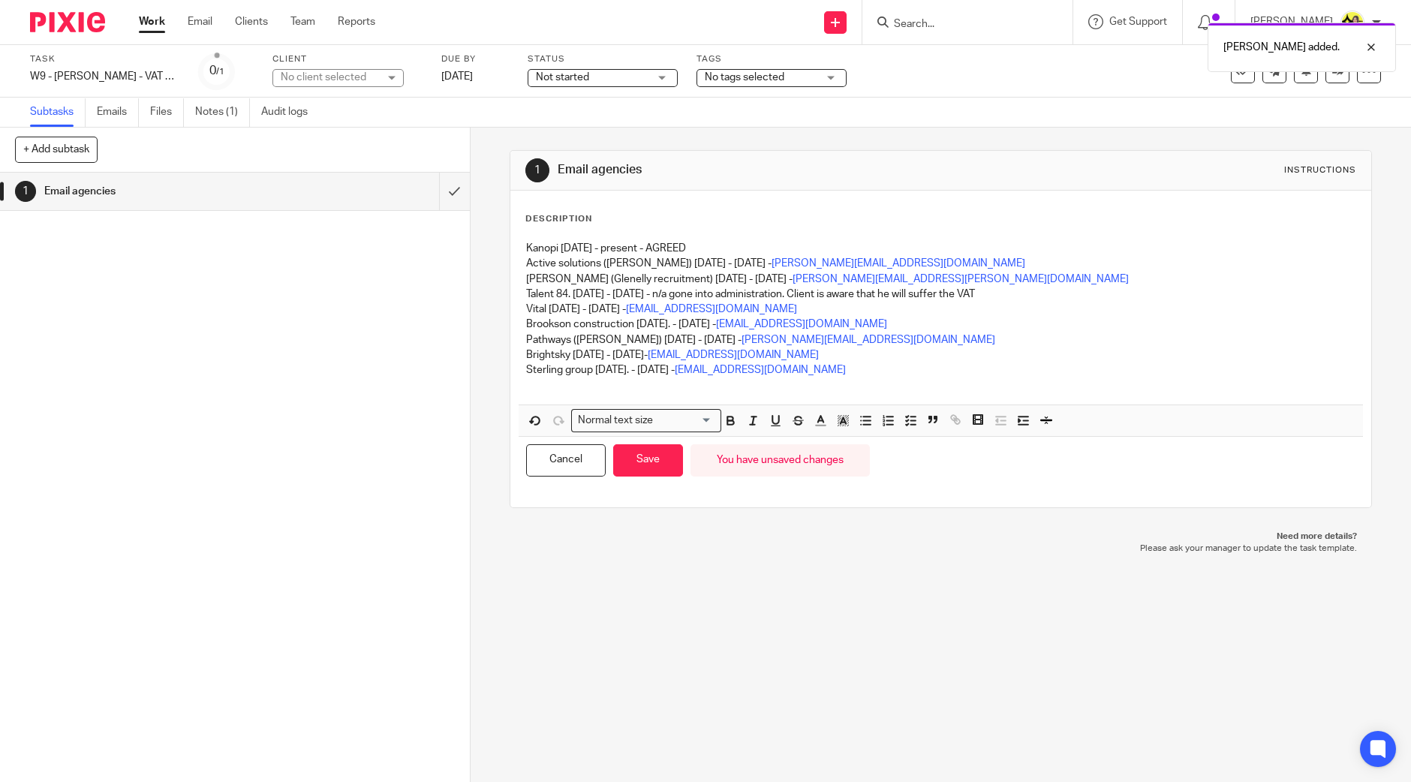
click at [623, 557] on div "1 Email agencies Instructions Description Kanopi 03-04-24 - present - AGREED Ac…" at bounding box center [940, 455] width 940 height 654
click at [649, 461] on button "Save" at bounding box center [648, 460] width 70 height 32
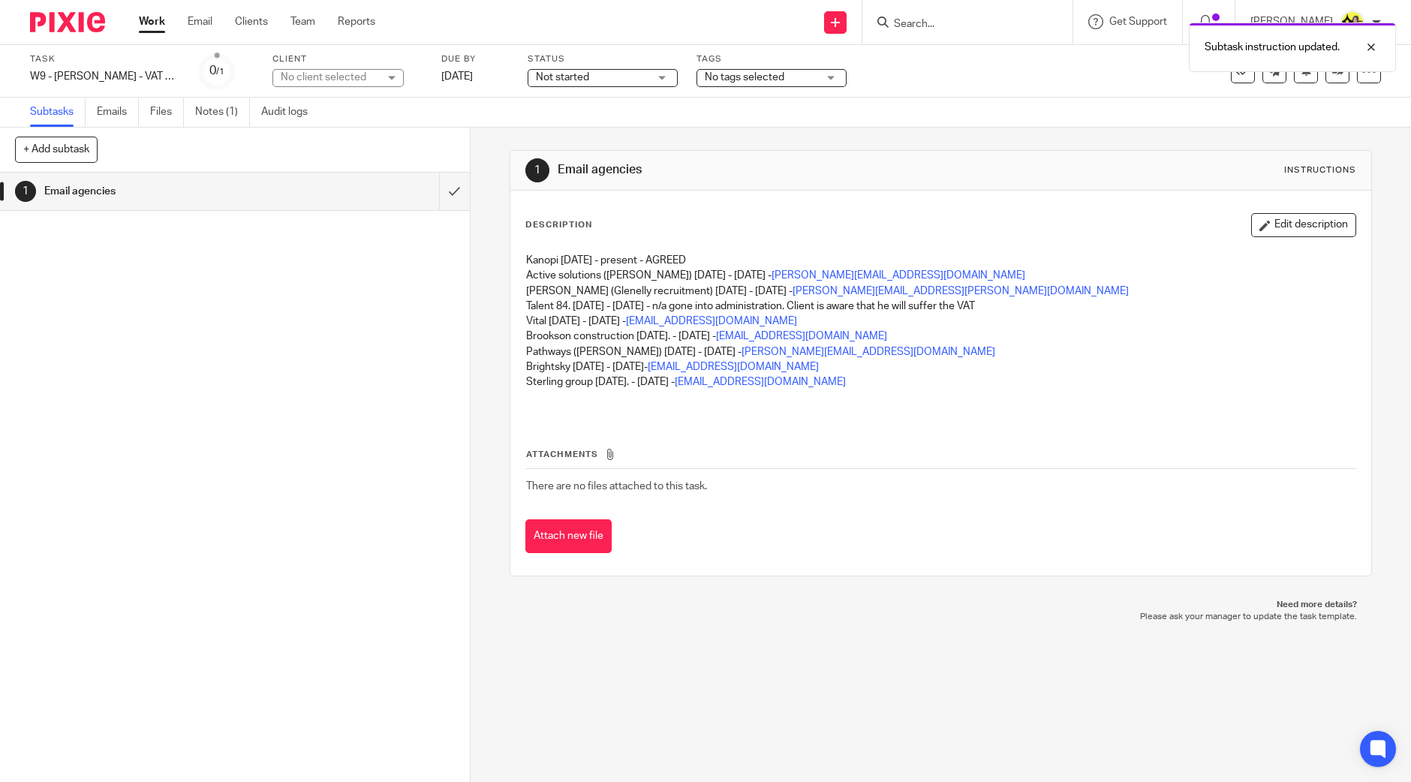
click at [272, 264] on div "1 Email agencies" at bounding box center [235, 477] width 470 height 609
click at [1311, 227] on button "Edit description" at bounding box center [1303, 225] width 105 height 24
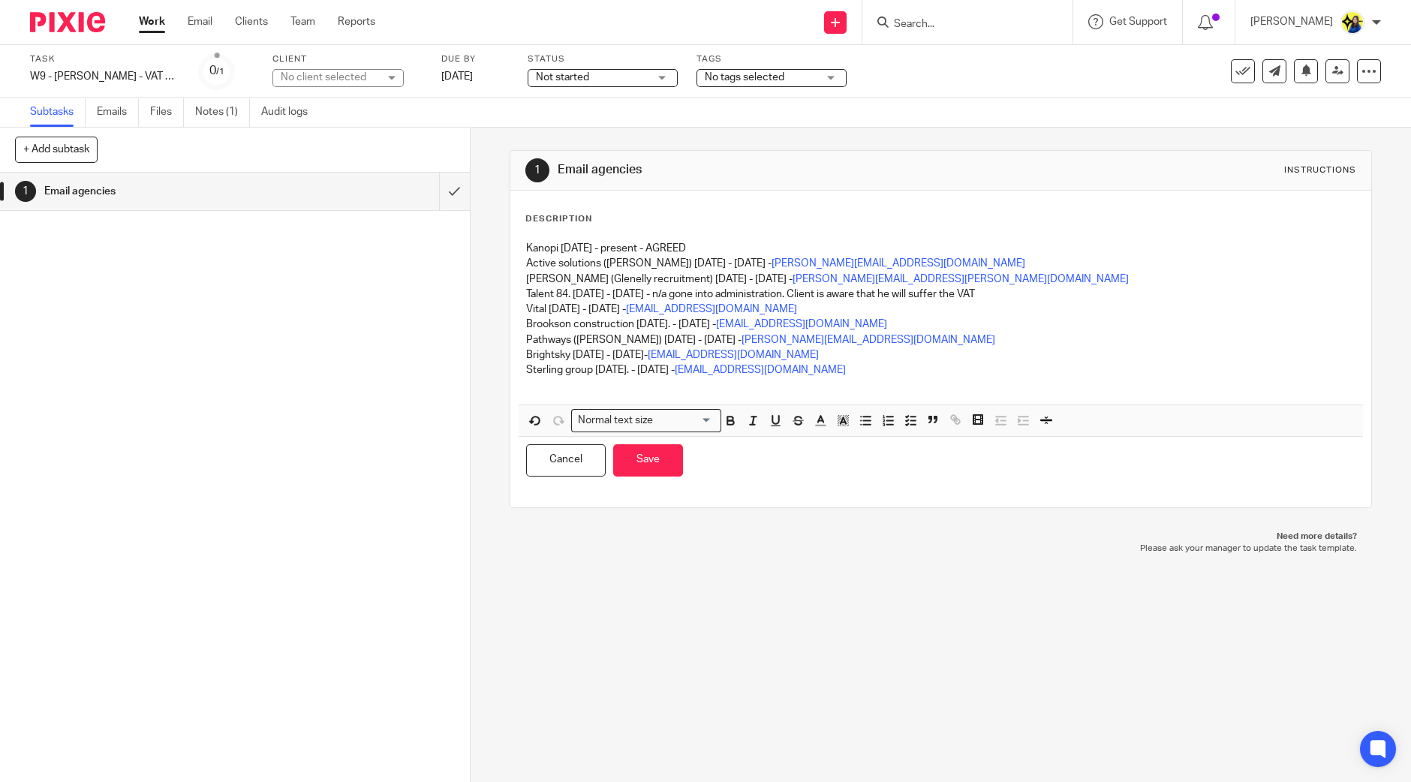
click at [545, 253] on p "Kanopi 03-04-24 - present - AGREED" at bounding box center [940, 248] width 829 height 15
click at [861, 420] on icon "button" at bounding box center [865, 420] width 14 height 14
click at [877, 601] on div "1 Email agencies Instructions Description Kanopi 03-04-24 - present - AGREED Ac…" at bounding box center [940, 455] width 940 height 654
click at [890, 611] on div "1 Email agencies Instructions Description Kanopi 03-04-24 - present - AGREED Ac…" at bounding box center [940, 455] width 940 height 654
click at [660, 467] on button "Save" at bounding box center [648, 460] width 70 height 32
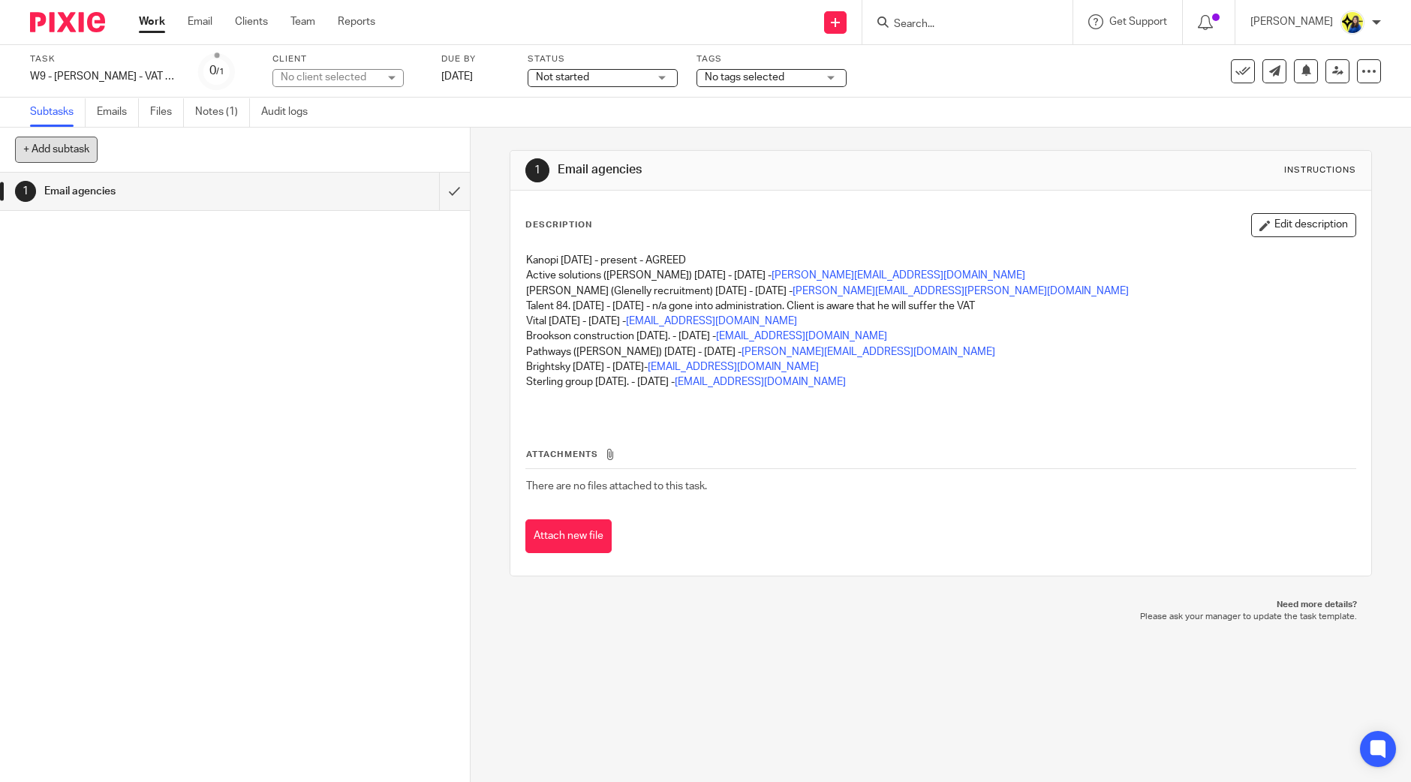
click at [69, 152] on button "+ Add subtask" at bounding box center [56, 150] width 83 height 26
click at [221, 459] on div "1 Email agencies" at bounding box center [235, 477] width 470 height 609
click at [297, 309] on div "1 Email agencies" at bounding box center [235, 477] width 470 height 609
click at [264, 137] on div "+ Add subtask Cancel + Add" at bounding box center [235, 150] width 470 height 45
click at [1233, 696] on div "1 Email agencies Instructions Description Edit description Kanopi 03-04-24 - pr…" at bounding box center [940, 455] width 940 height 654
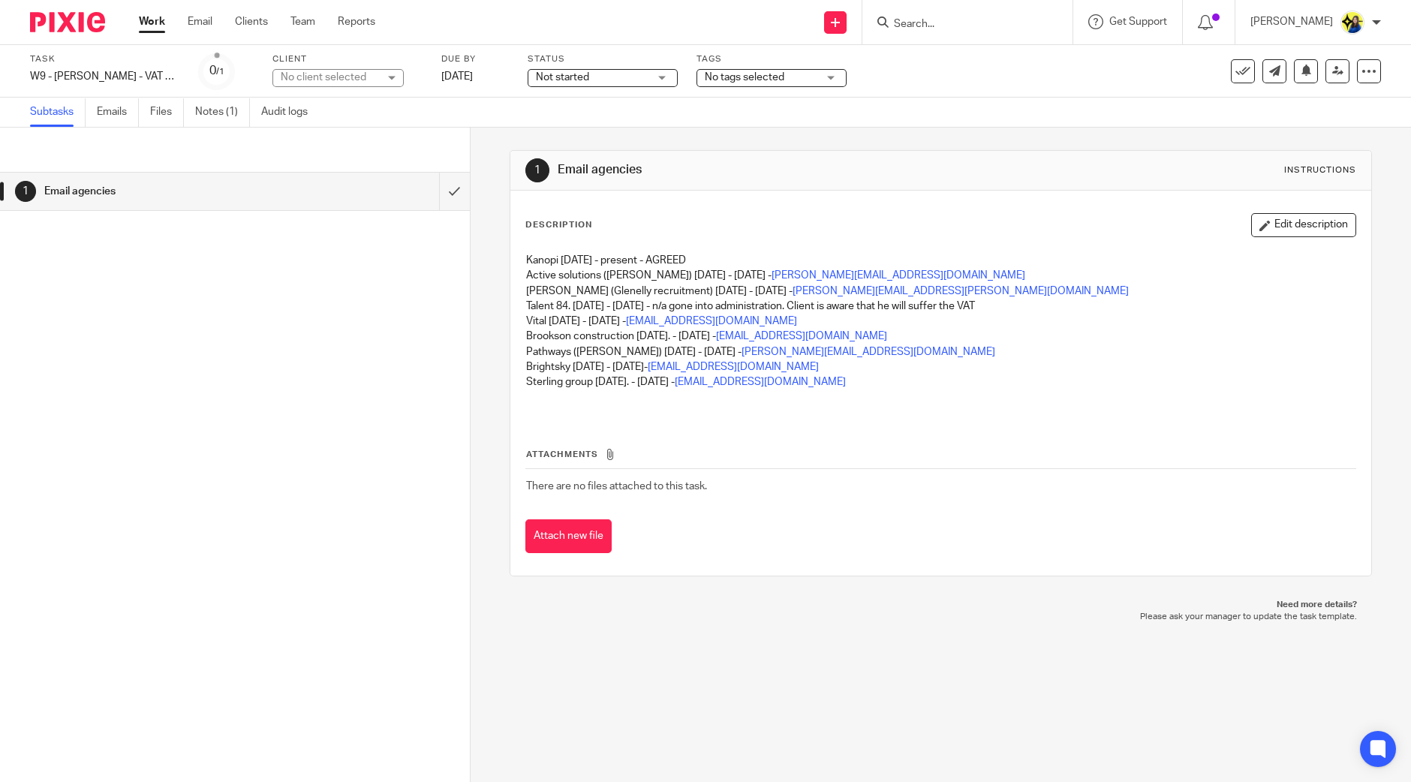
click at [374, 471] on div "1 Email agencies" at bounding box center [235, 477] width 470 height 609
click at [368, 508] on div "1 Email agencies" at bounding box center [235, 477] width 470 height 609
click at [116, 103] on link "Emails" at bounding box center [118, 112] width 42 height 29
click at [70, 146] on button "+ Add subtask" at bounding box center [56, 150] width 83 height 26
click at [74, 369] on div "1 Email agencies" at bounding box center [235, 477] width 470 height 609
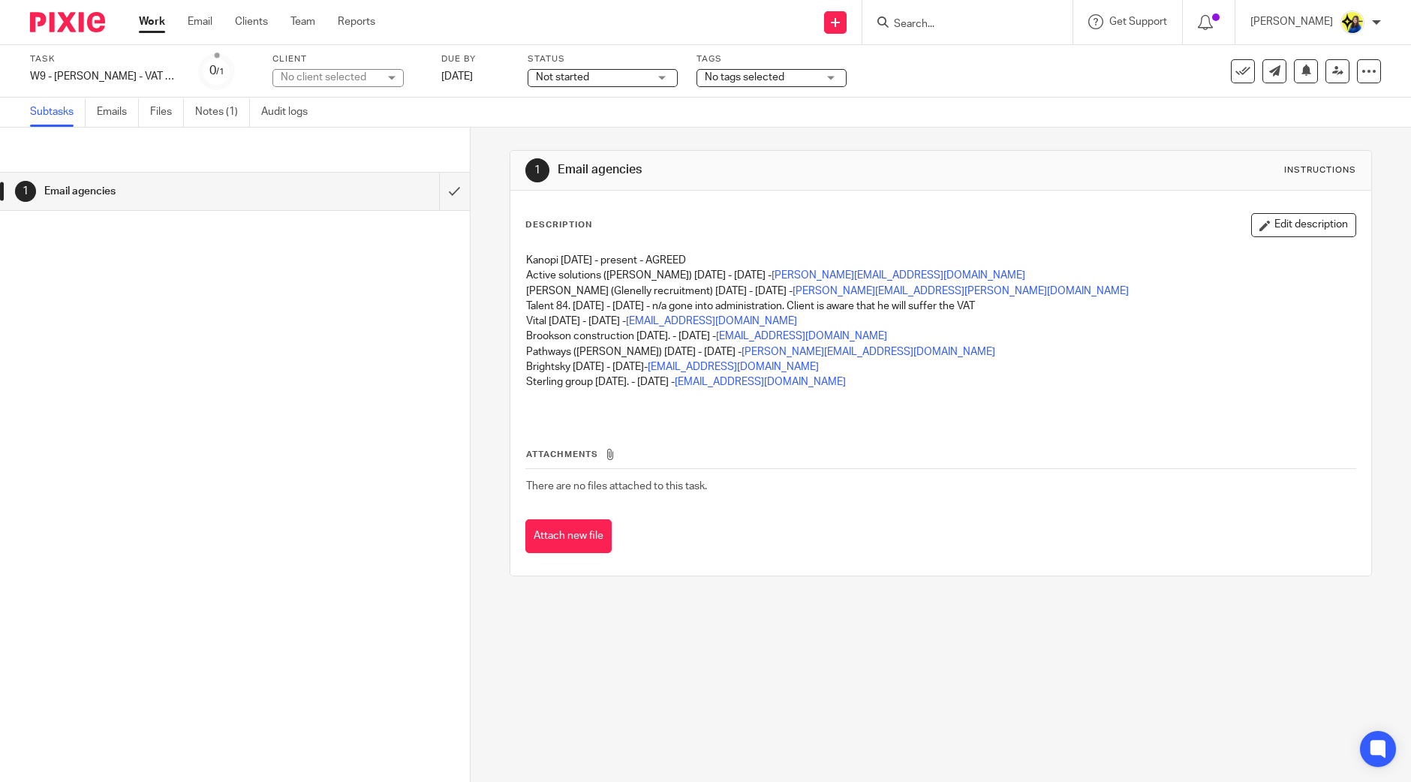
click at [86, 365] on div "1 Email agencies" at bounding box center [235, 477] width 470 height 609
drag, startPoint x: 90, startPoint y: 365, endPoint x: 111, endPoint y: 363, distance: 21.1
click at [92, 365] on div "1 Email agencies" at bounding box center [235, 477] width 470 height 609
click at [111, 363] on div "1 Email agencies" at bounding box center [235, 477] width 470 height 609
click at [163, 352] on div "1 Email agencies" at bounding box center [235, 477] width 470 height 609
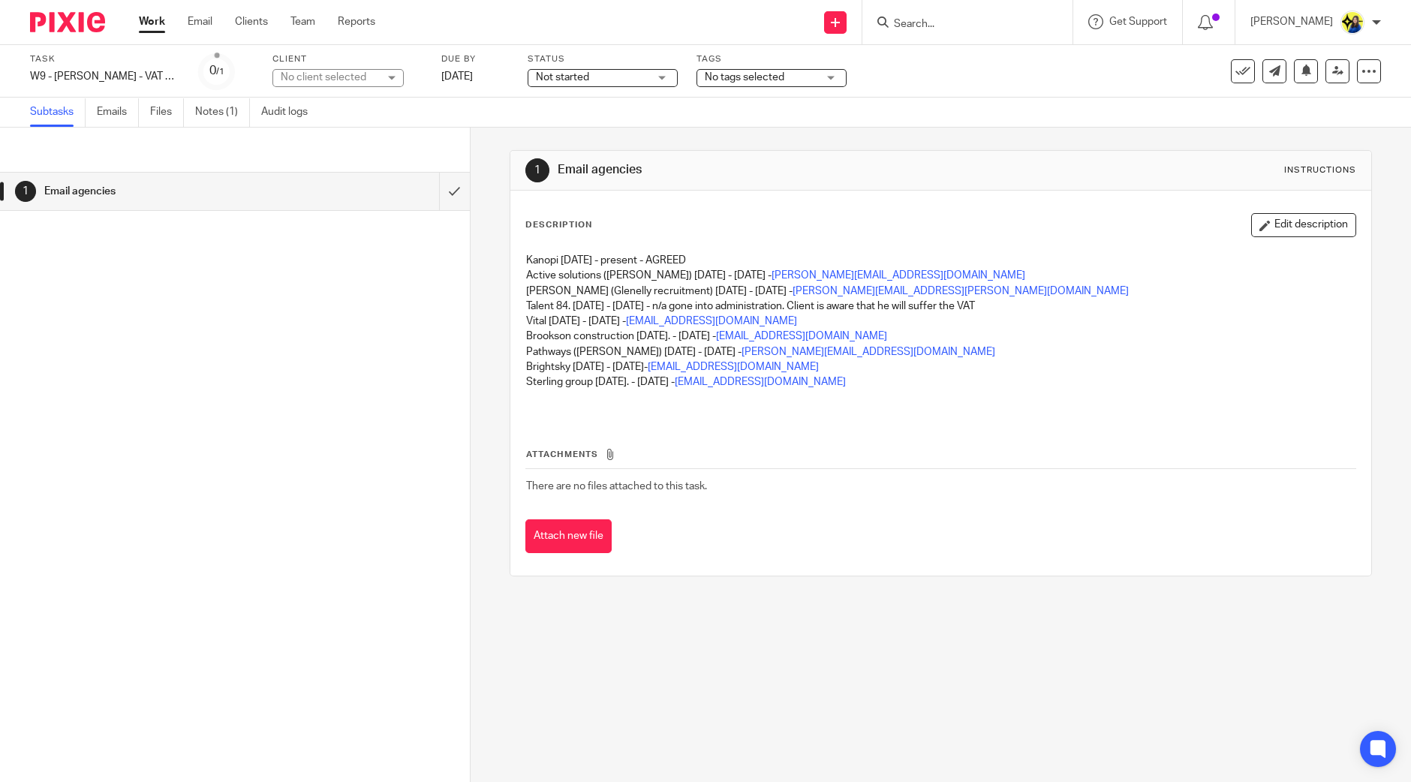
click at [182, 345] on div "1 Email agencies" at bounding box center [235, 477] width 470 height 609
click at [278, 326] on div "1 Email agencies" at bounding box center [235, 477] width 470 height 609
click at [294, 305] on div "1 Email agencies" at bounding box center [235, 477] width 470 height 609
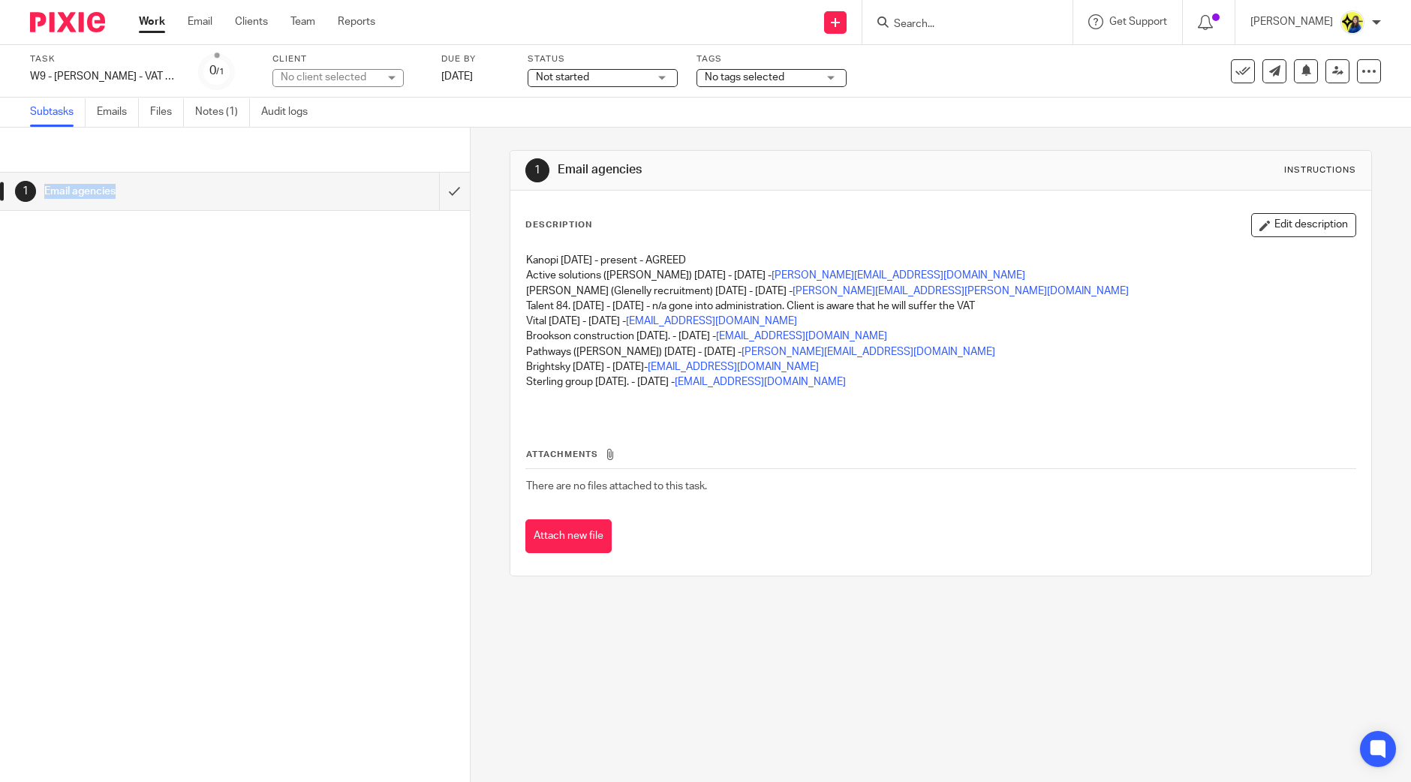
click at [294, 304] on div "1 Email agencies" at bounding box center [235, 477] width 470 height 609
drag, startPoint x: 287, startPoint y: 149, endPoint x: 283, endPoint y: 172, distance: 23.0
click at [283, 172] on div "+ Add subtask Cancel + Add 1 Email agencies" at bounding box center [235, 432] width 470 height 609
click at [251, 191] on h1 "Email agencies" at bounding box center [170, 191] width 253 height 23
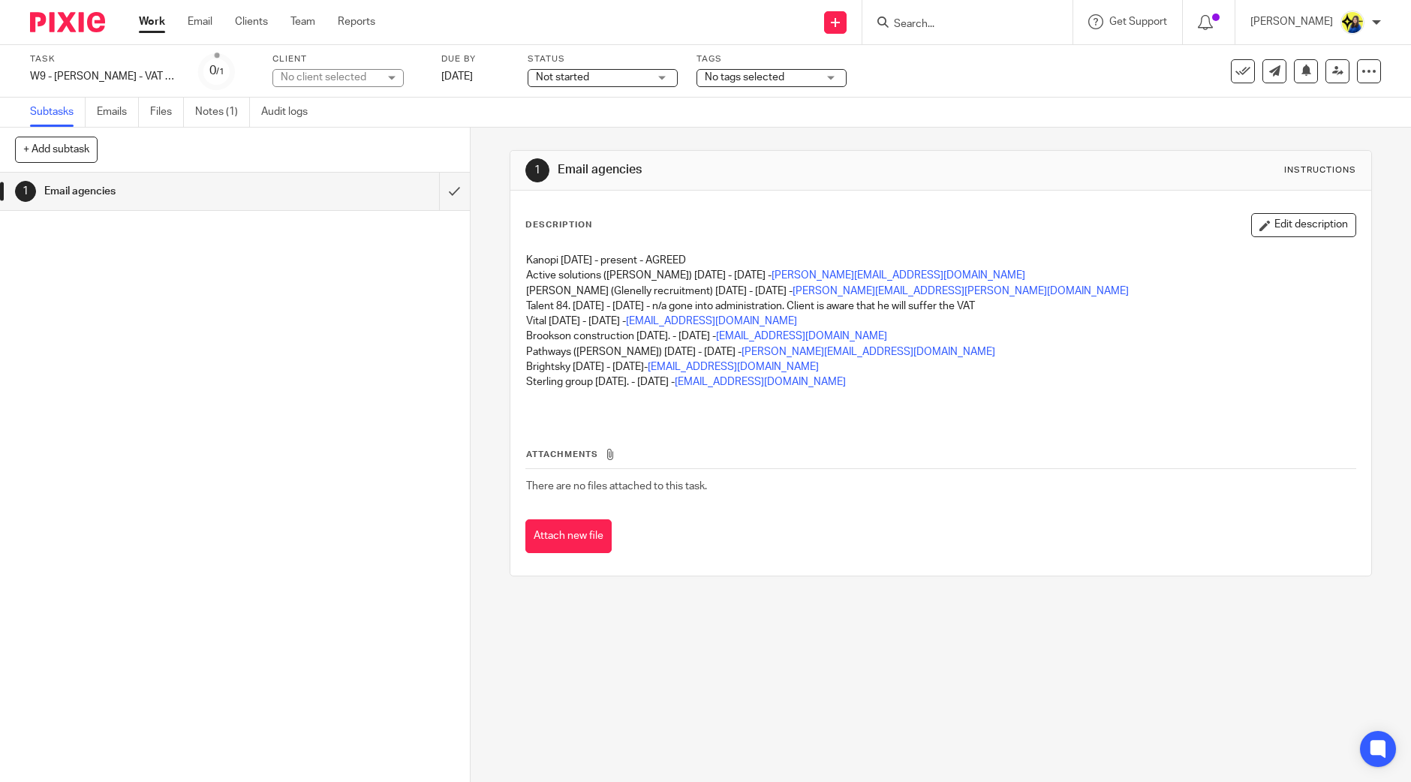
click at [232, 272] on div "1 Email agencies" at bounding box center [235, 477] width 470 height 609
click at [171, 150] on div "+ Add subtask Cancel + Add" at bounding box center [235, 150] width 470 height 45
click at [32, 148] on button "+ Add subtask" at bounding box center [56, 150] width 83 height 26
drag, startPoint x: 315, startPoint y: 542, endPoint x: 316, endPoint y: 518, distance: 23.3
click at [318, 542] on div "1 Email agencies" at bounding box center [235, 477] width 470 height 609
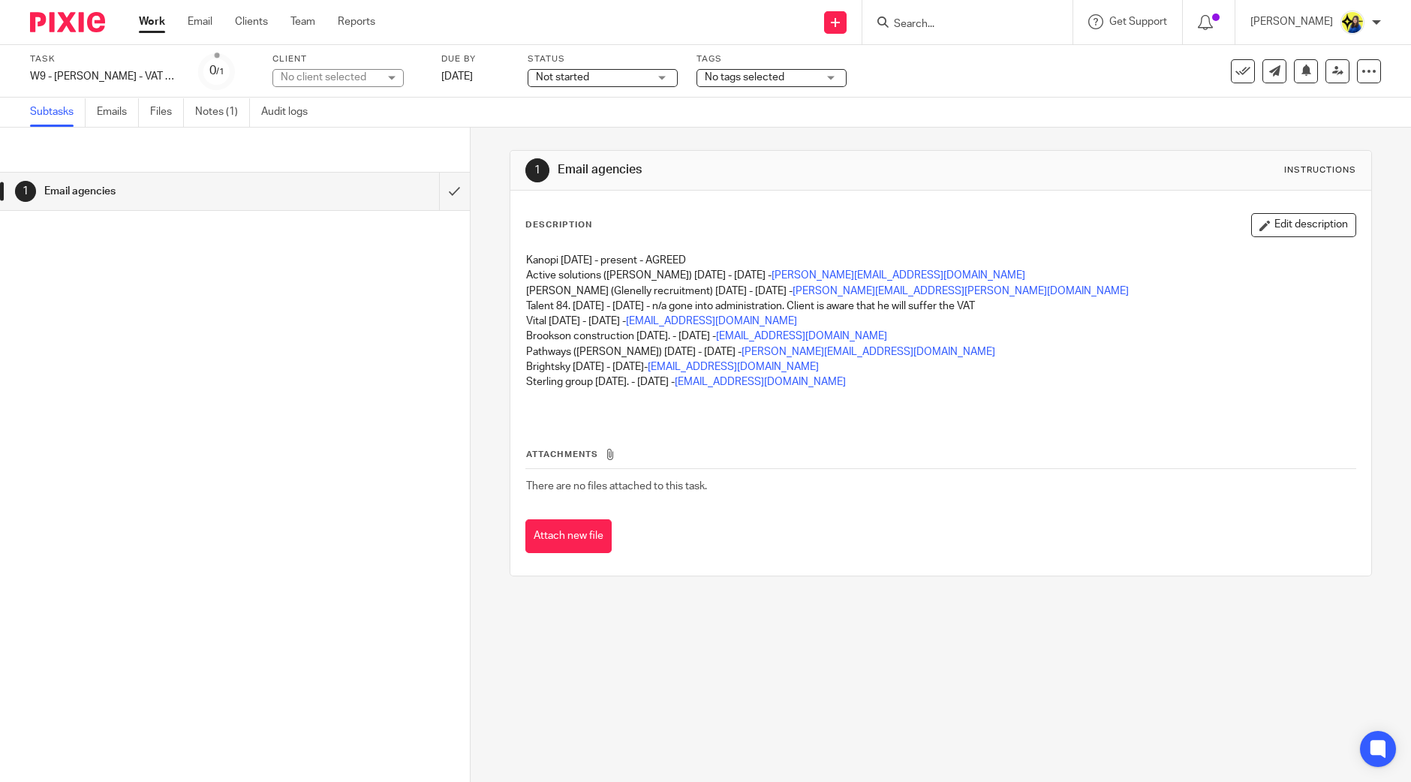
click at [586, 74] on span "Not started" at bounding box center [562, 77] width 53 height 11
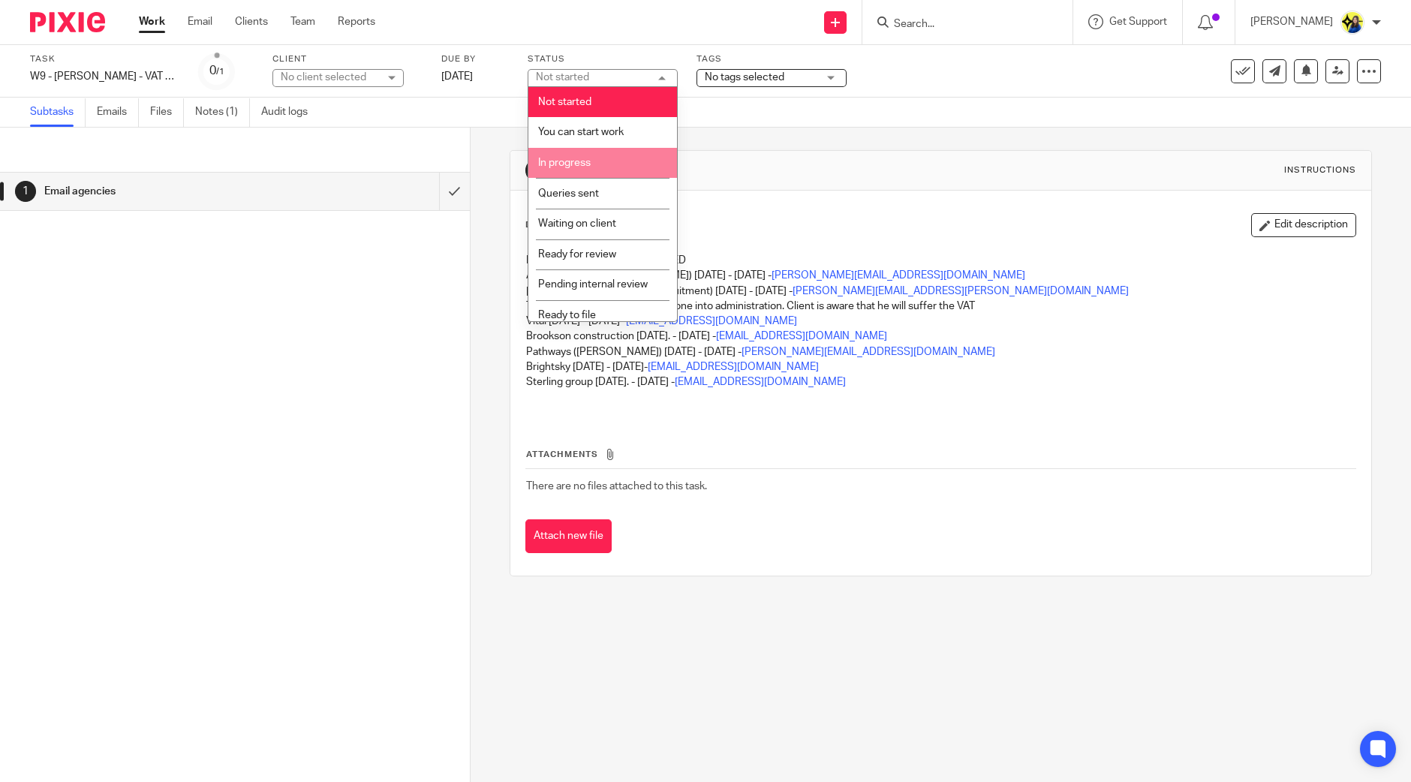
click at [618, 157] on li "In progress" at bounding box center [602, 163] width 149 height 31
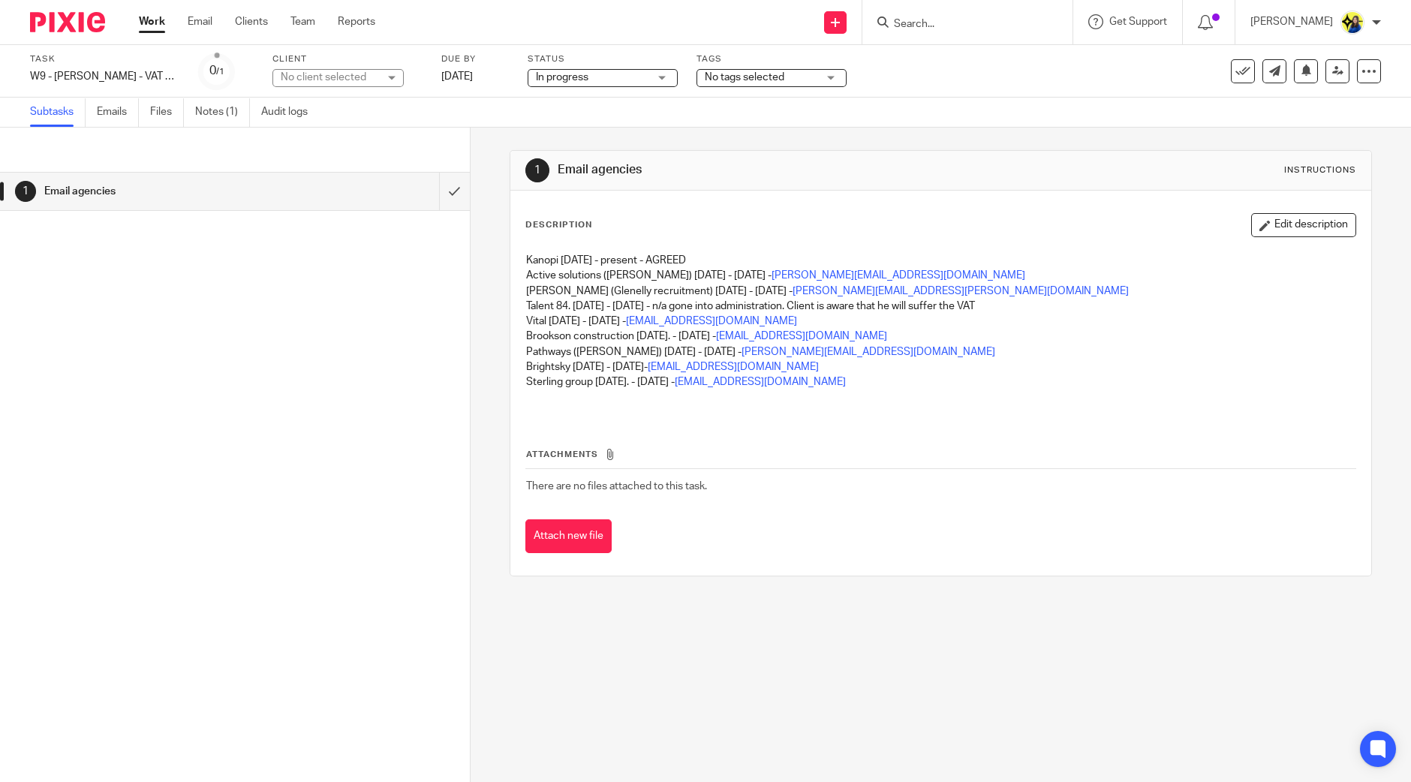
click at [255, 461] on div "1 Email agencies" at bounding box center [235, 477] width 470 height 609
click at [262, 414] on div "1 Email agencies" at bounding box center [235, 477] width 470 height 609
drag, startPoint x: 969, startPoint y: 27, endPoint x: 981, endPoint y: 24, distance: 11.6
click at [969, 27] on input "Search" at bounding box center [959, 25] width 135 height 14
type input "j"
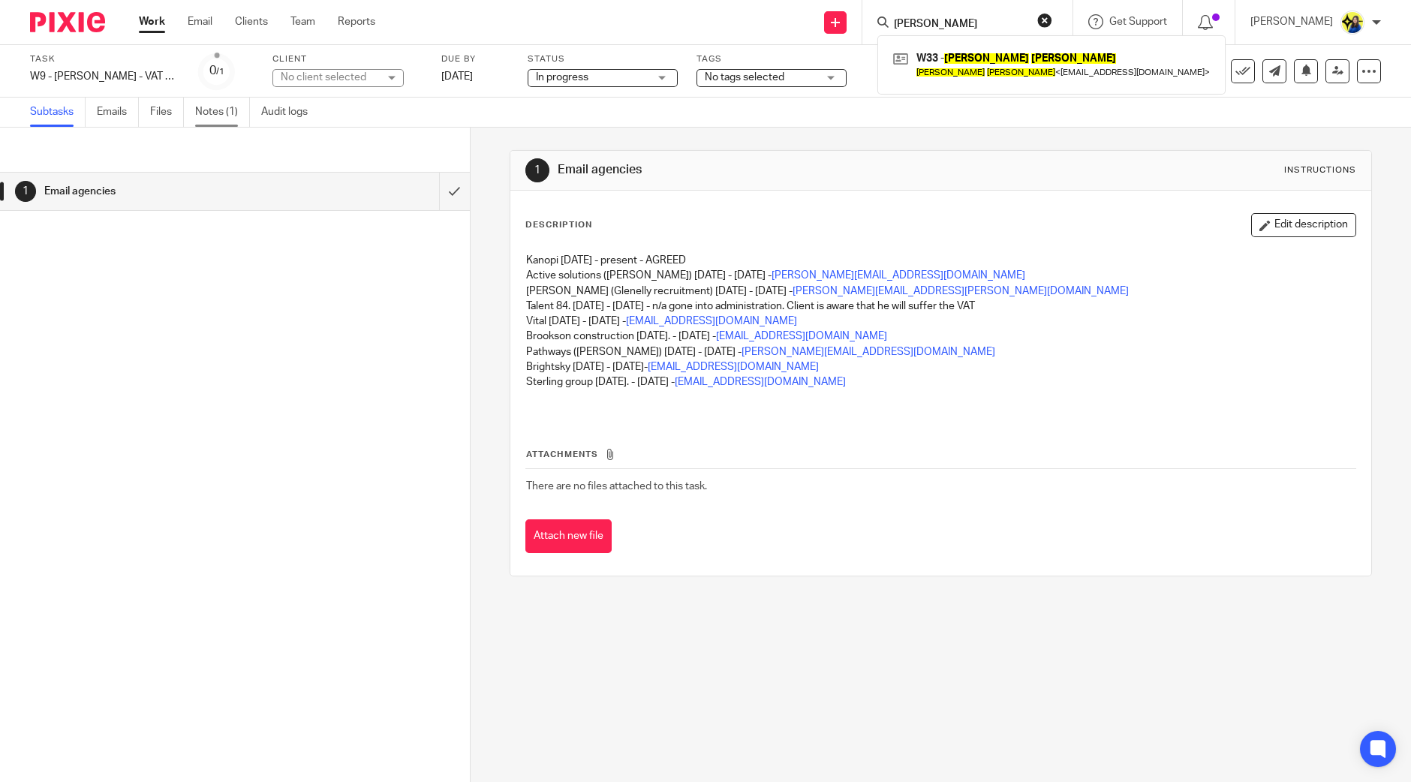
type input "thomas watts"
click at [225, 110] on link "Notes (1)" at bounding box center [222, 112] width 55 height 29
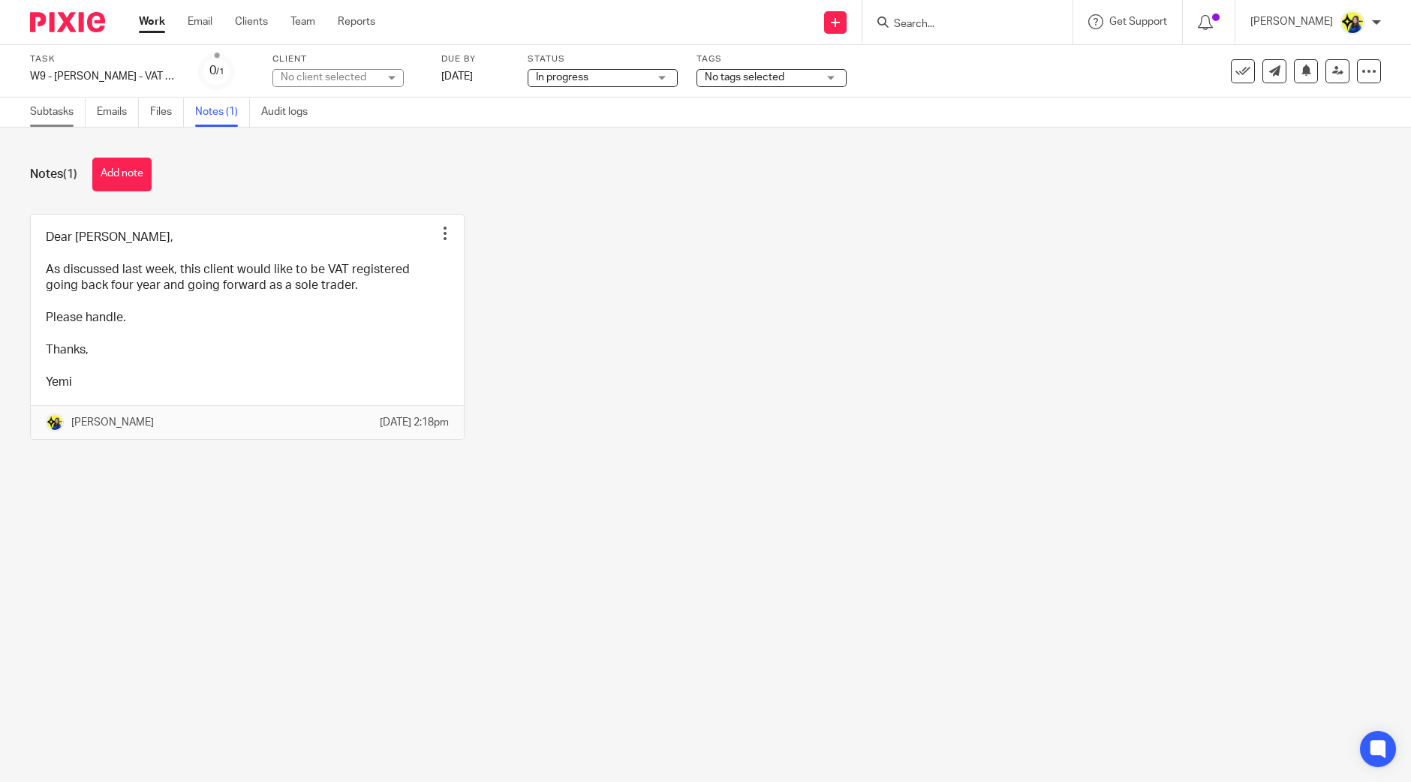
click at [74, 114] on link "Subtasks" at bounding box center [58, 112] width 56 height 29
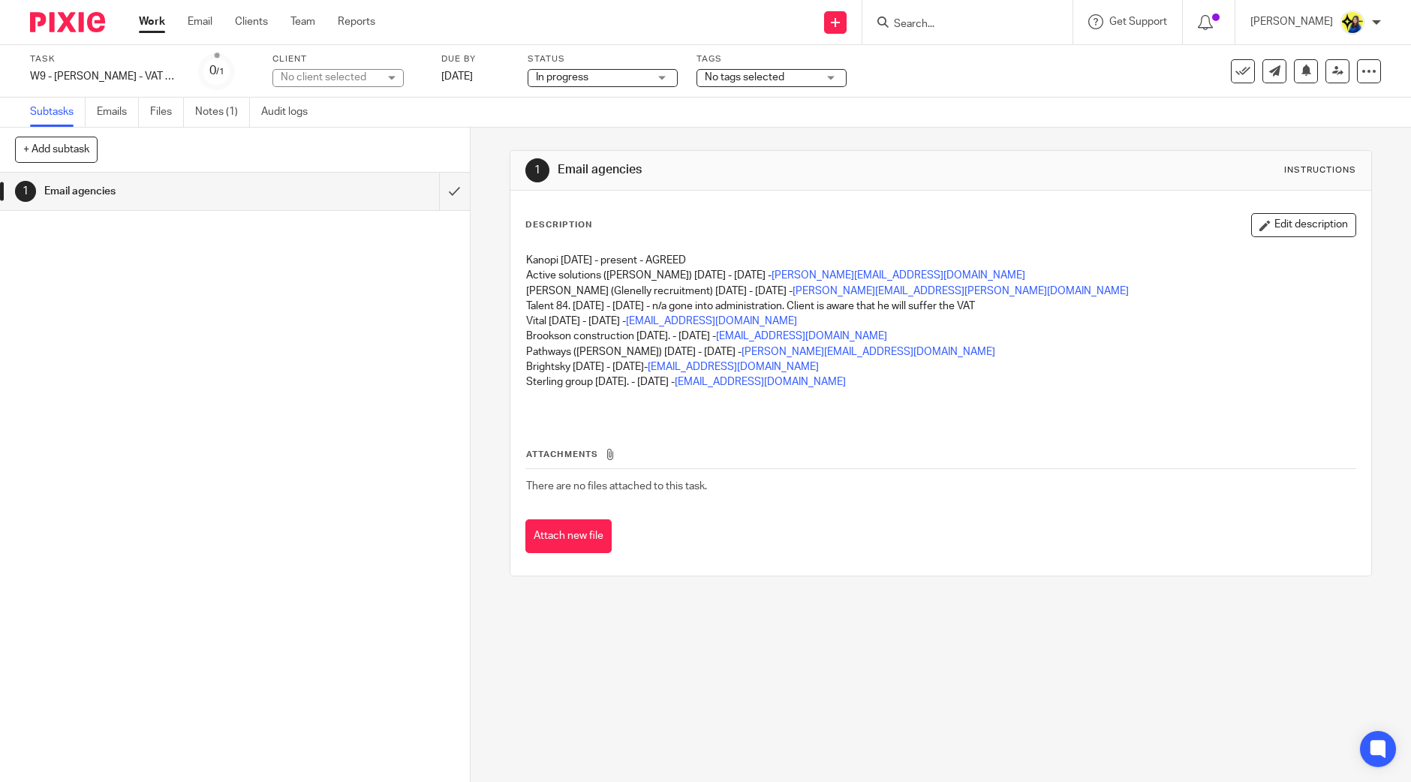
click at [79, 148] on button "+ Add subtask" at bounding box center [56, 150] width 83 height 26
